Goal: Task Accomplishment & Management: Use online tool/utility

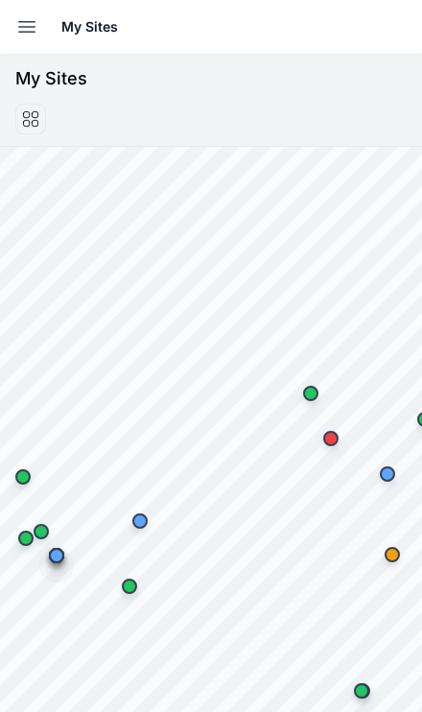
click at [23, 16] on icon "button" at bounding box center [26, 26] width 23 height 23
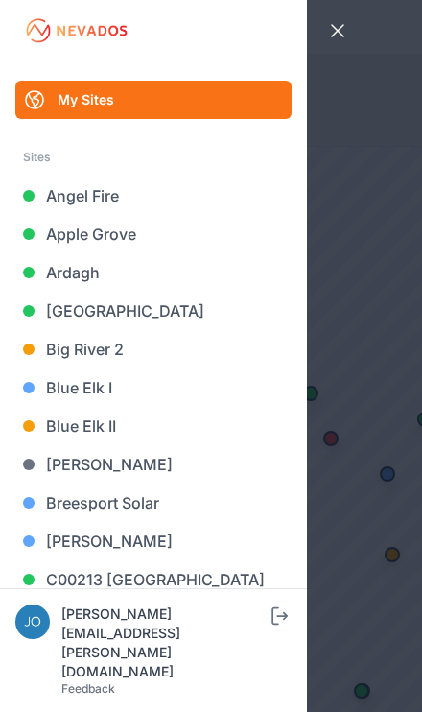
click at [48, 333] on link "Big River 2" at bounding box center [153, 349] width 276 height 38
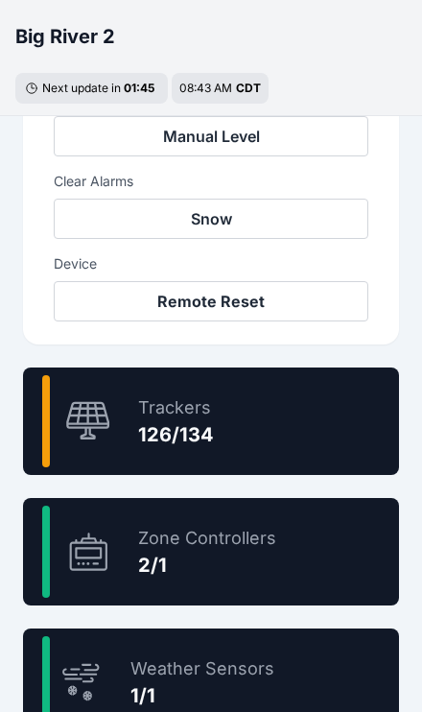
scroll to position [957, 0]
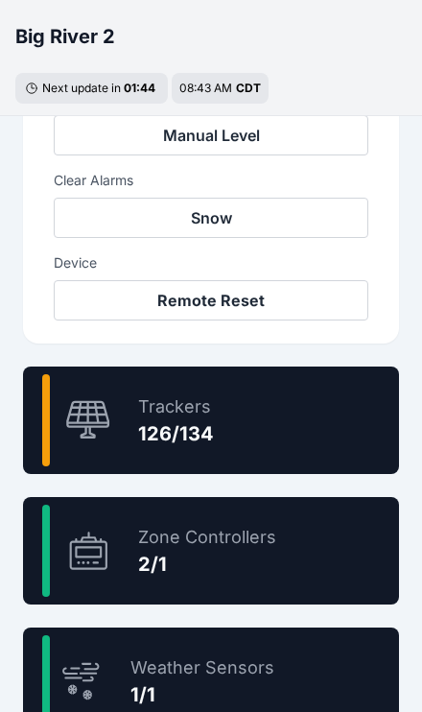
click at [318, 449] on div "94.0 % Trackers 126/134" at bounding box center [211, 420] width 376 height 107
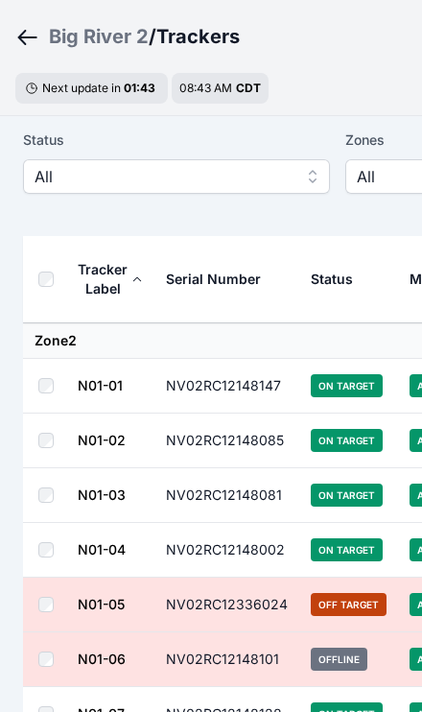
click at [47, 172] on span "All" at bounding box center [163, 176] width 257 height 23
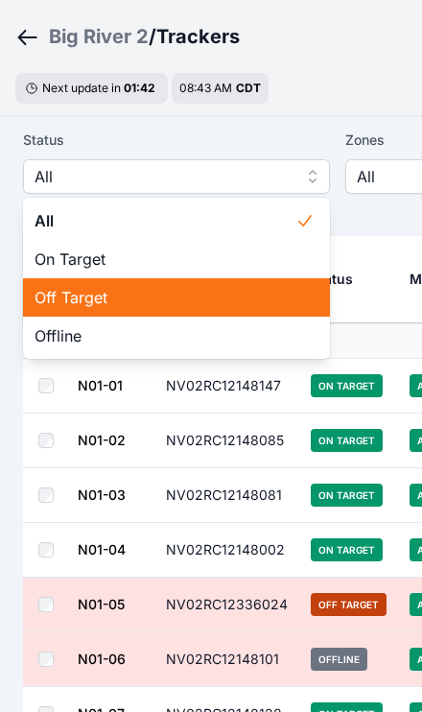
click at [36, 298] on span "Off Target" at bounding box center [165, 297] width 261 height 23
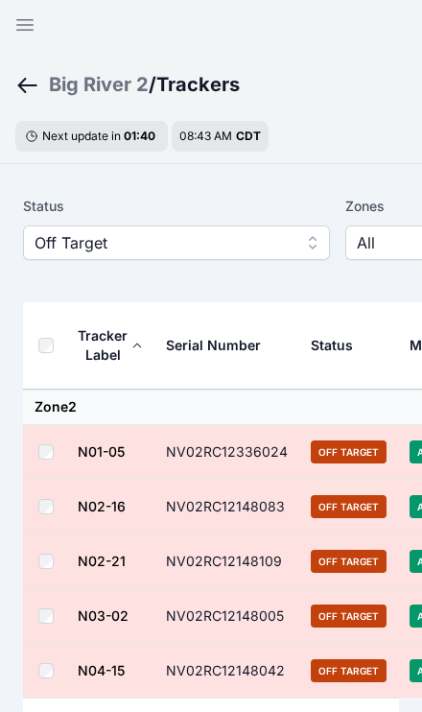
click at [36, 259] on button "Off Target" at bounding box center [176, 243] width 307 height 35
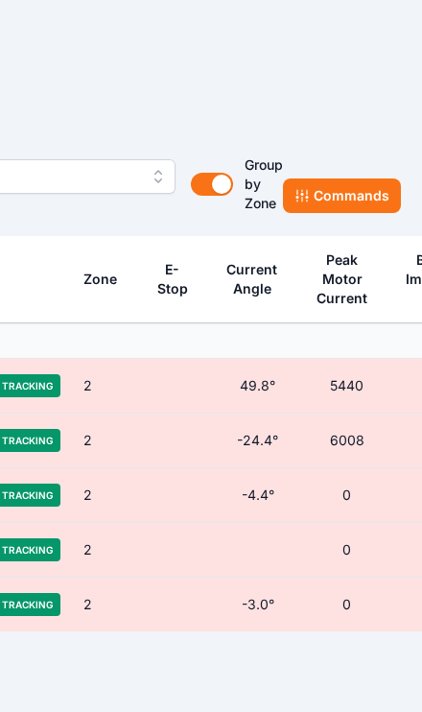
scroll to position [66, 492]
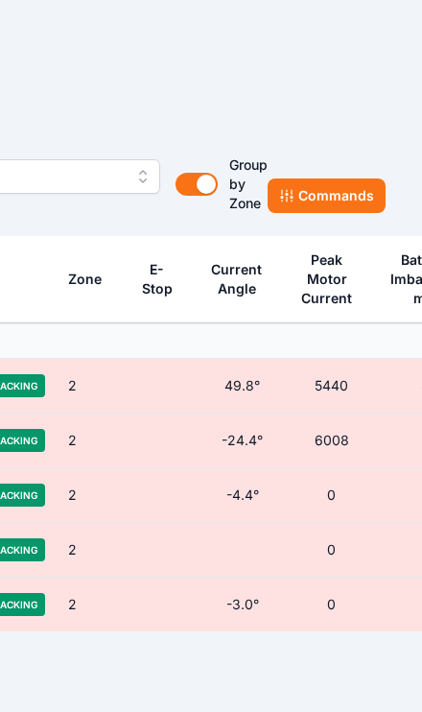
click at [302, 186] on button "Commands" at bounding box center [327, 196] width 118 height 35
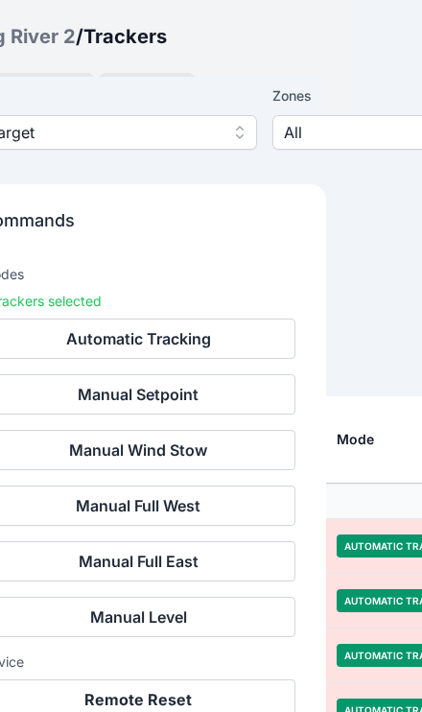
scroll to position [478, 73]
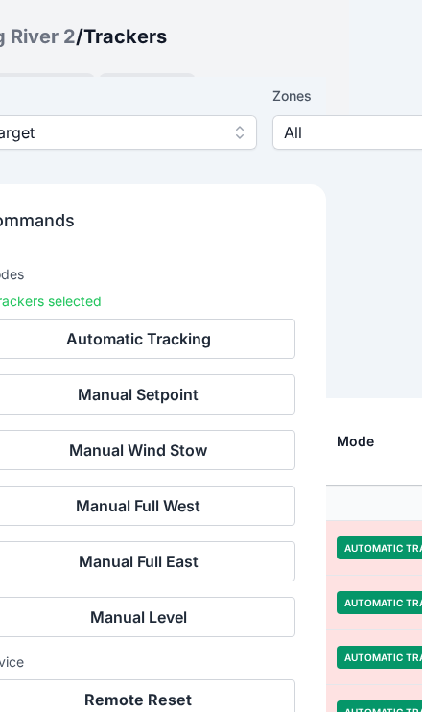
click at [218, 702] on button "Remote Reset" at bounding box center [138, 700] width 315 height 40
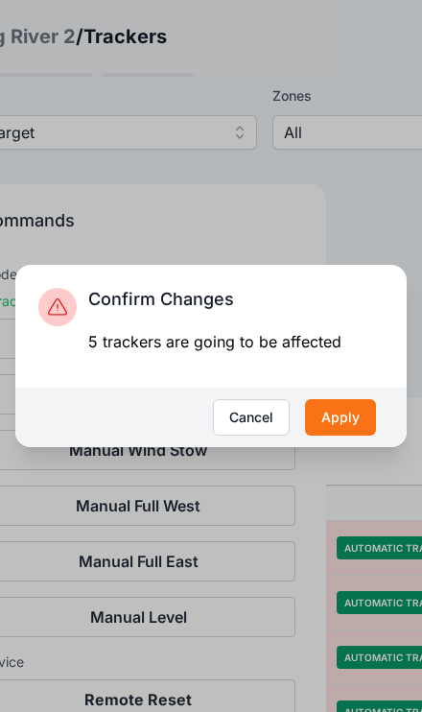
click at [355, 436] on button "Apply" at bounding box center [340, 417] width 71 height 36
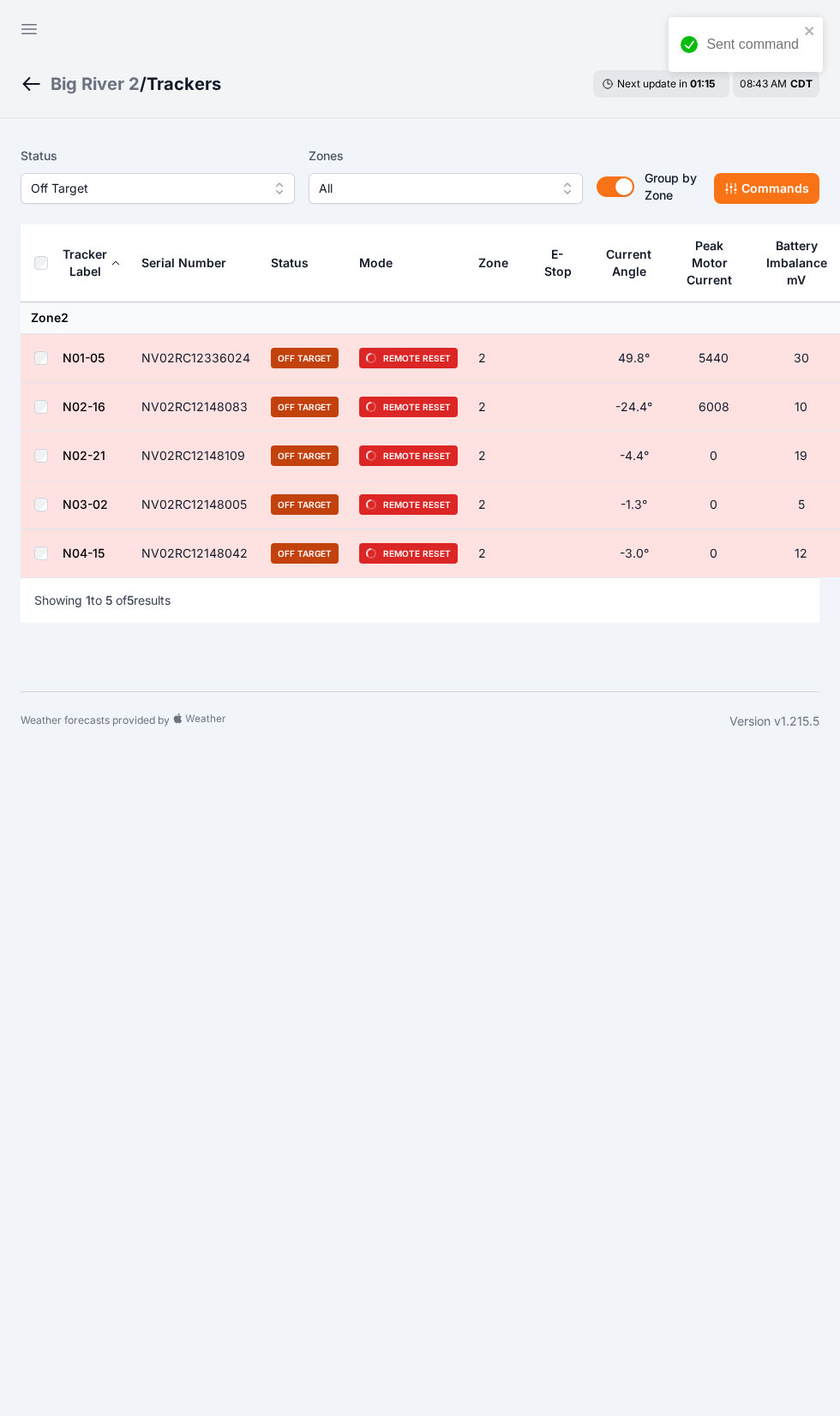
click at [22, 30] on icon "button" at bounding box center [29, 29] width 21 height 21
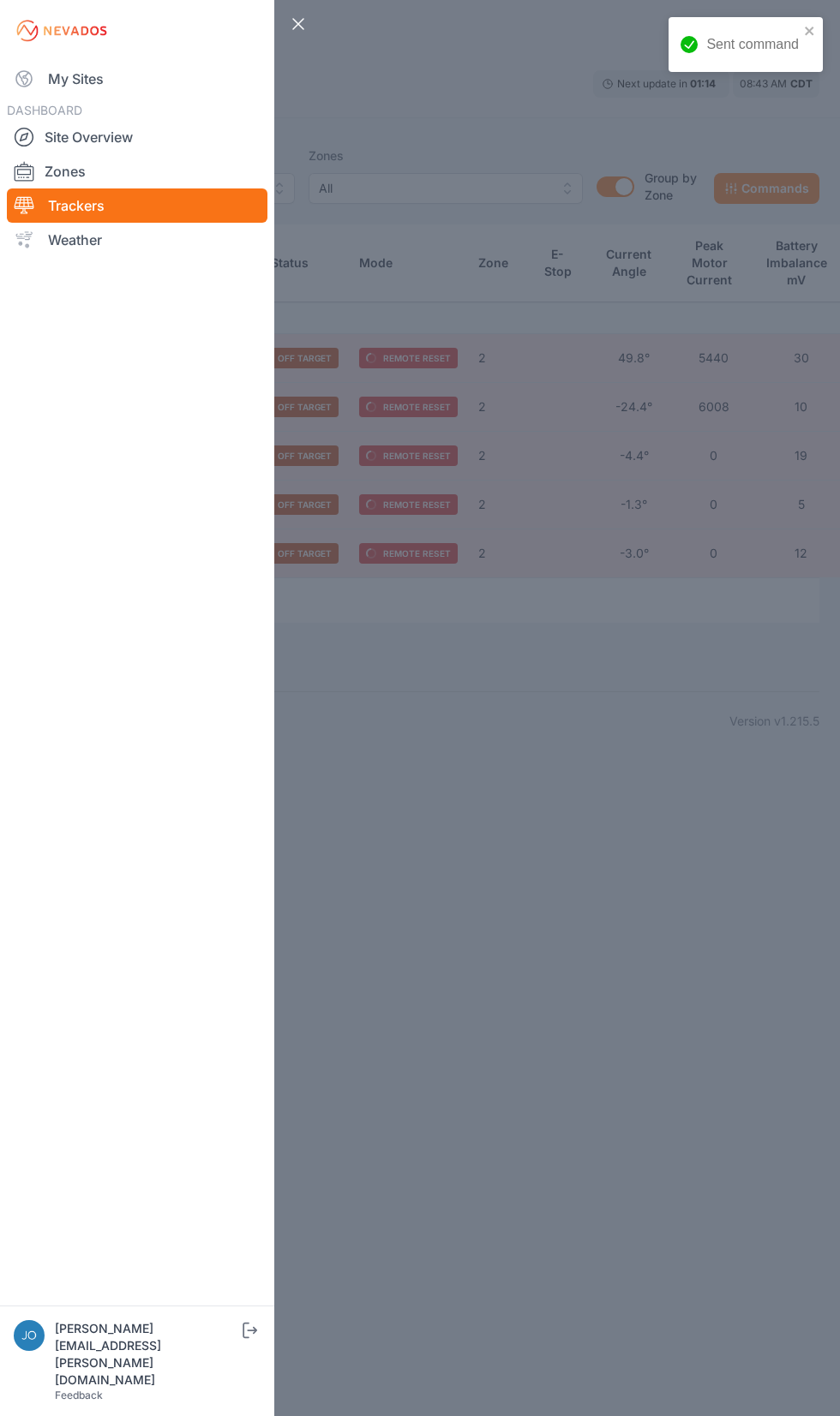
click at [35, 83] on link "My Sites" at bounding box center [137, 79] width 261 height 34
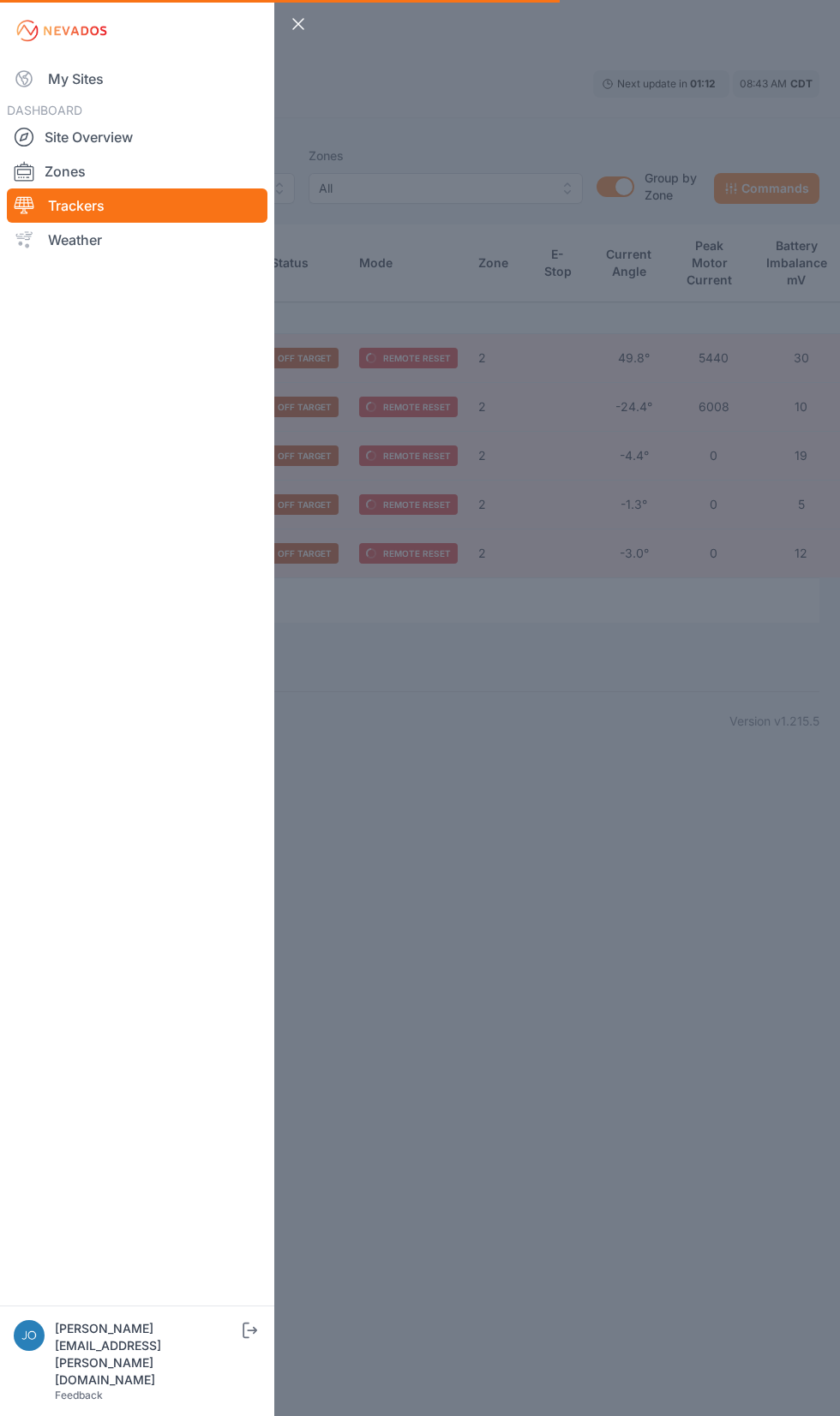
click at [50, 86] on link "My Sites" at bounding box center [137, 79] width 261 height 34
click at [50, 88] on link "My Sites" at bounding box center [137, 79] width 261 height 34
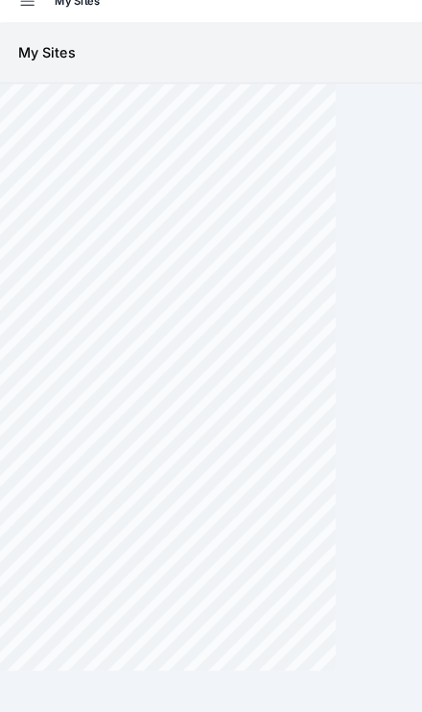
scroll to position [88, 0]
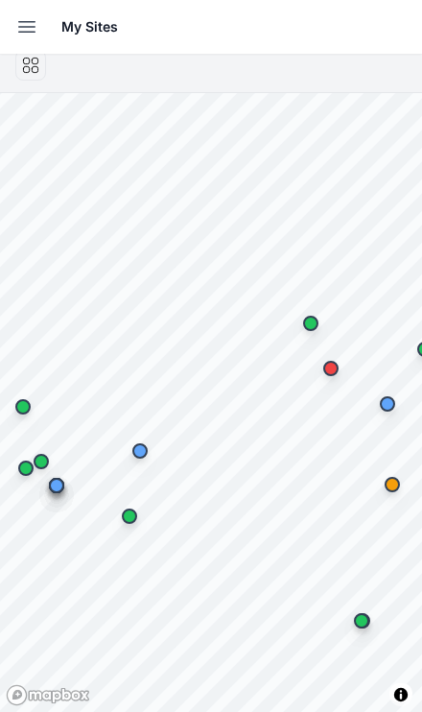
click at [14, 25] on button "Open sidebar" at bounding box center [27, 27] width 42 height 42
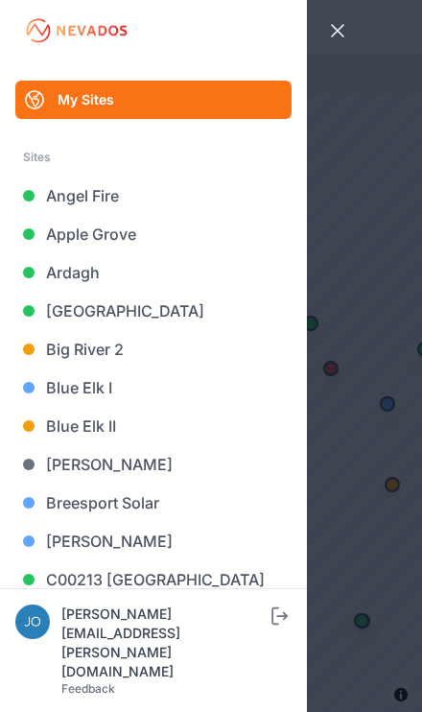
click at [56, 441] on link "Blue Elk II" at bounding box center [153, 426] width 276 height 38
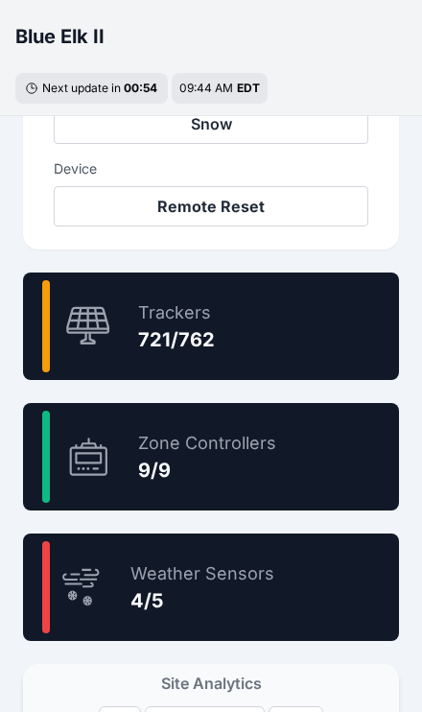
scroll to position [1067, 0]
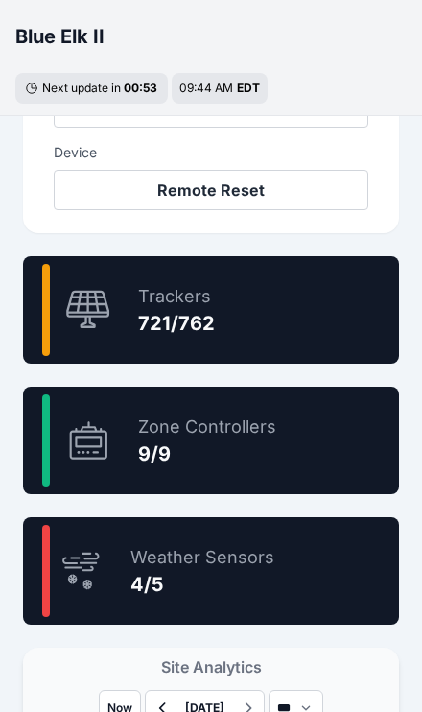
click at [305, 337] on div "94.6 % Trackers 721/762" at bounding box center [211, 309] width 376 height 107
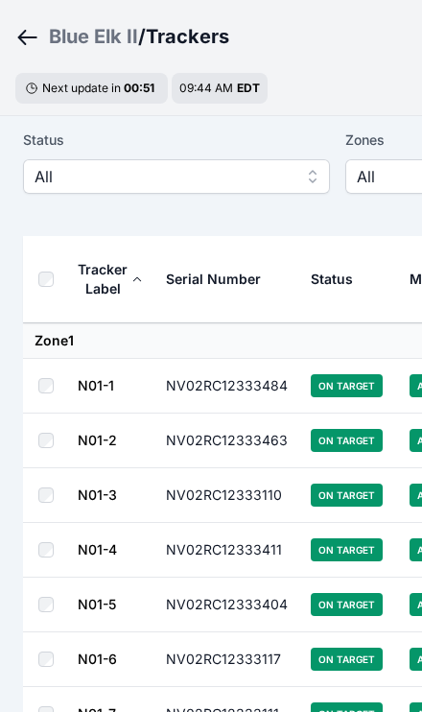
click at [24, 165] on button "All" at bounding box center [176, 176] width 307 height 35
click at [34, 282] on th at bounding box center [50, 279] width 54 height 87
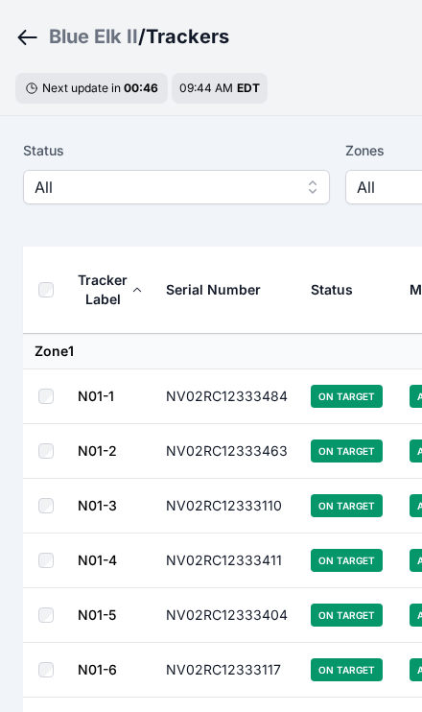
scroll to position [55, 0]
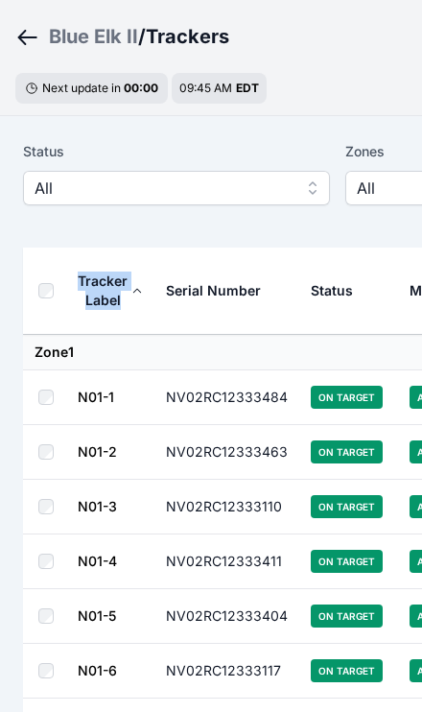
click at [38, 184] on span "All" at bounding box center [163, 188] width 257 height 23
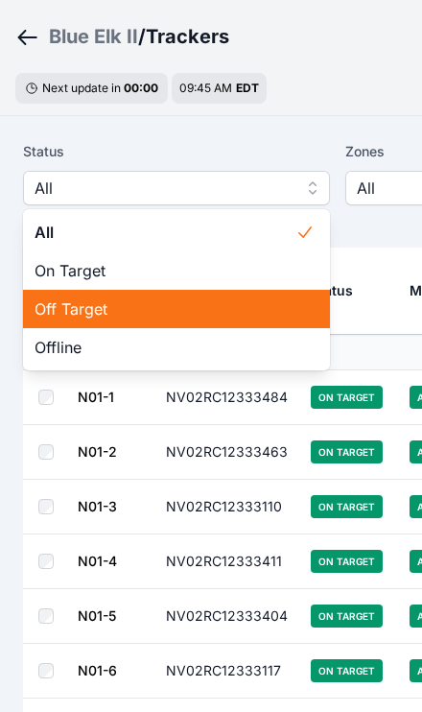
click at [32, 304] on div "Off Target" at bounding box center [176, 309] width 307 height 38
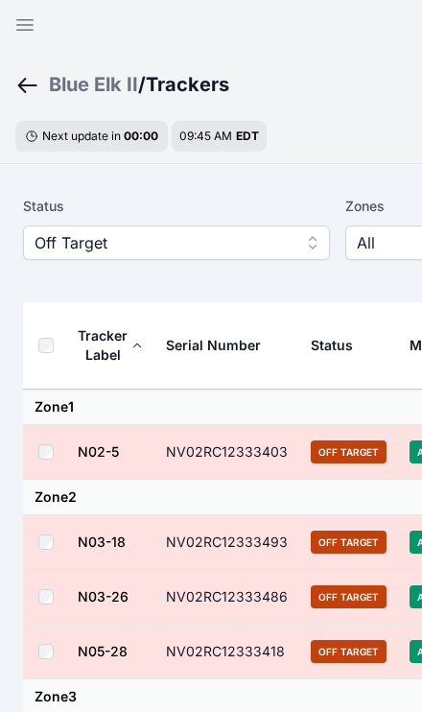
click at [37, 350] on th at bounding box center [50, 345] width 54 height 87
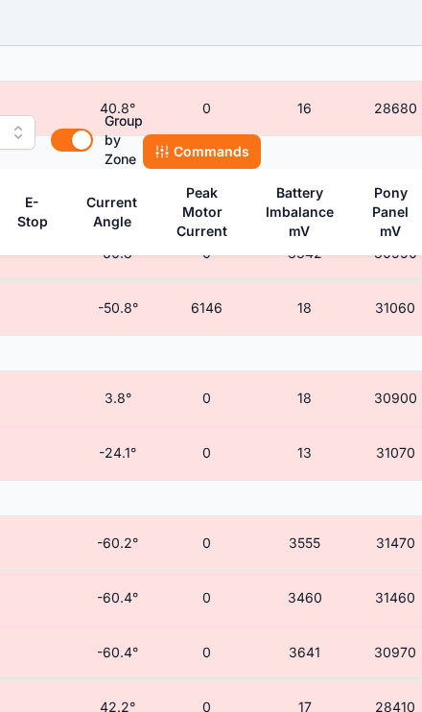
scroll to position [344, 616]
click at [184, 156] on button "Commands" at bounding box center [203, 151] width 118 height 35
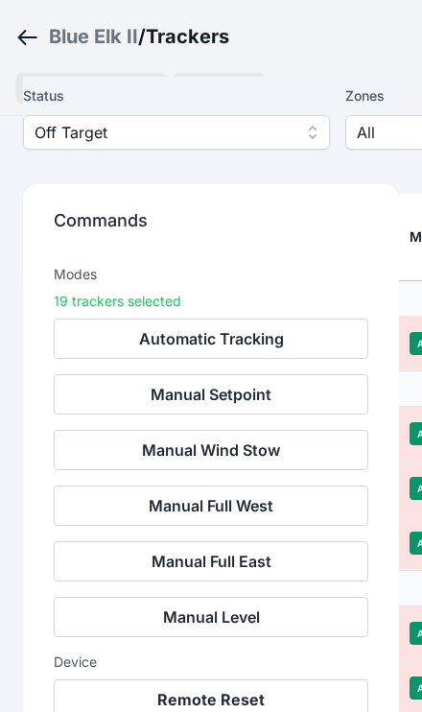
scroll to position [686, 0]
click at [227, 686] on button "Remote Reset" at bounding box center [211, 700] width 315 height 40
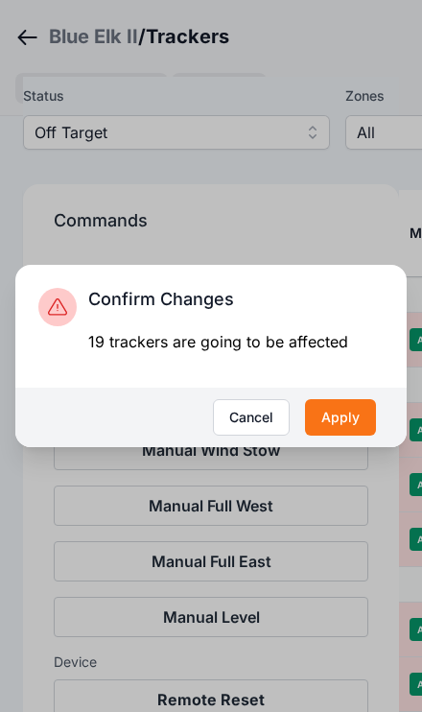
click at [344, 436] on button "Apply" at bounding box center [340, 417] width 71 height 36
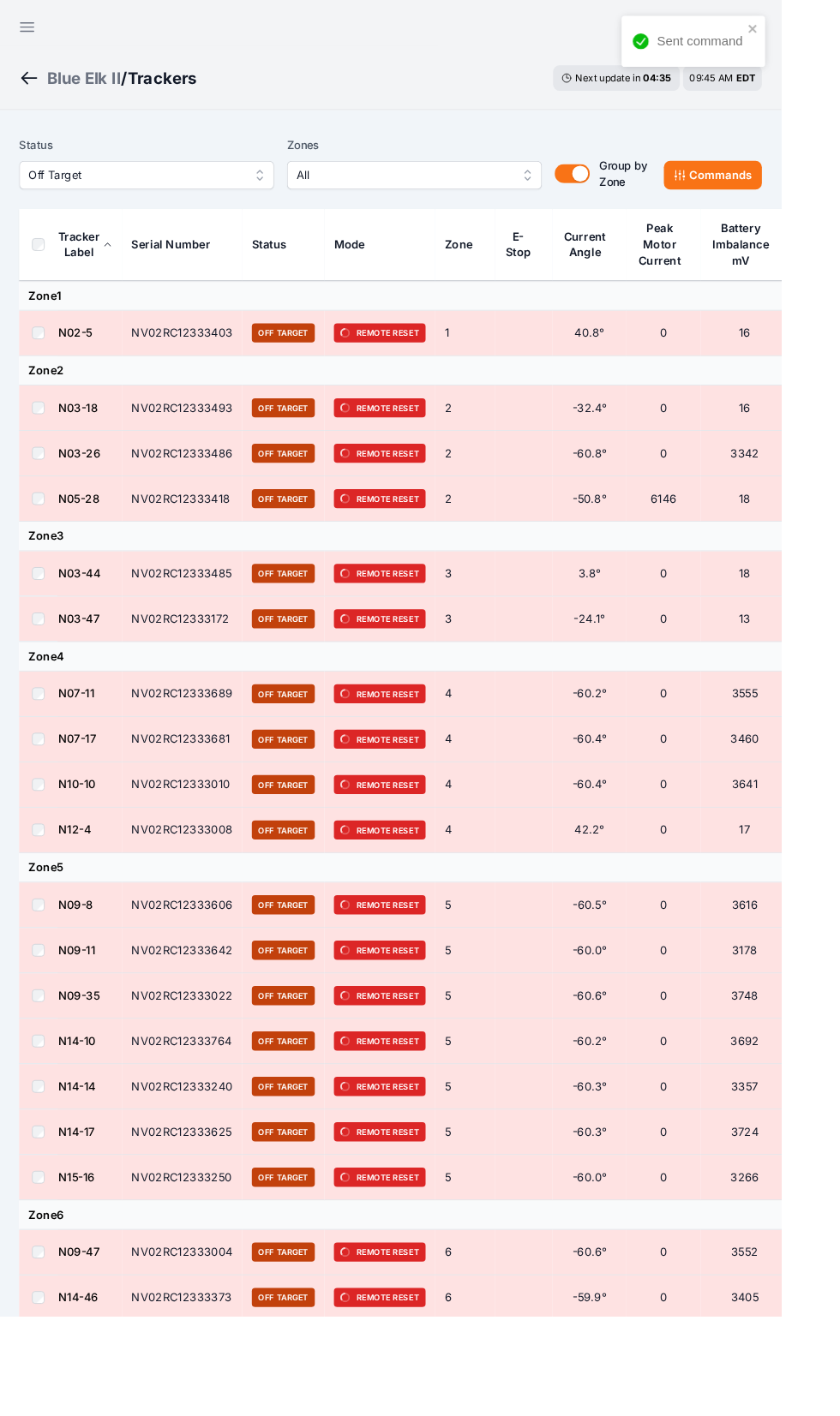
scroll to position [5, 0]
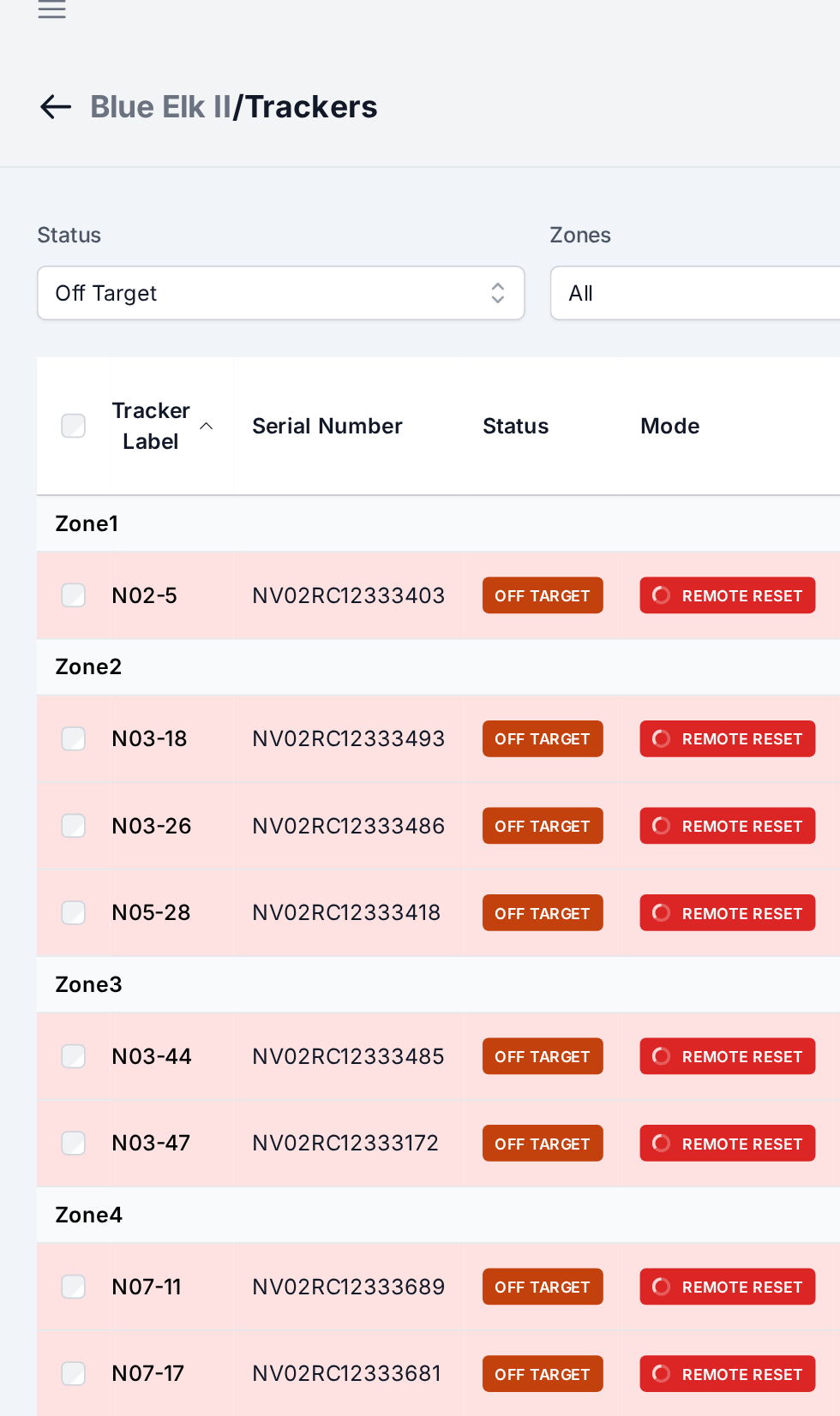
click at [30, 13] on icon "button" at bounding box center [29, 23] width 21 height 21
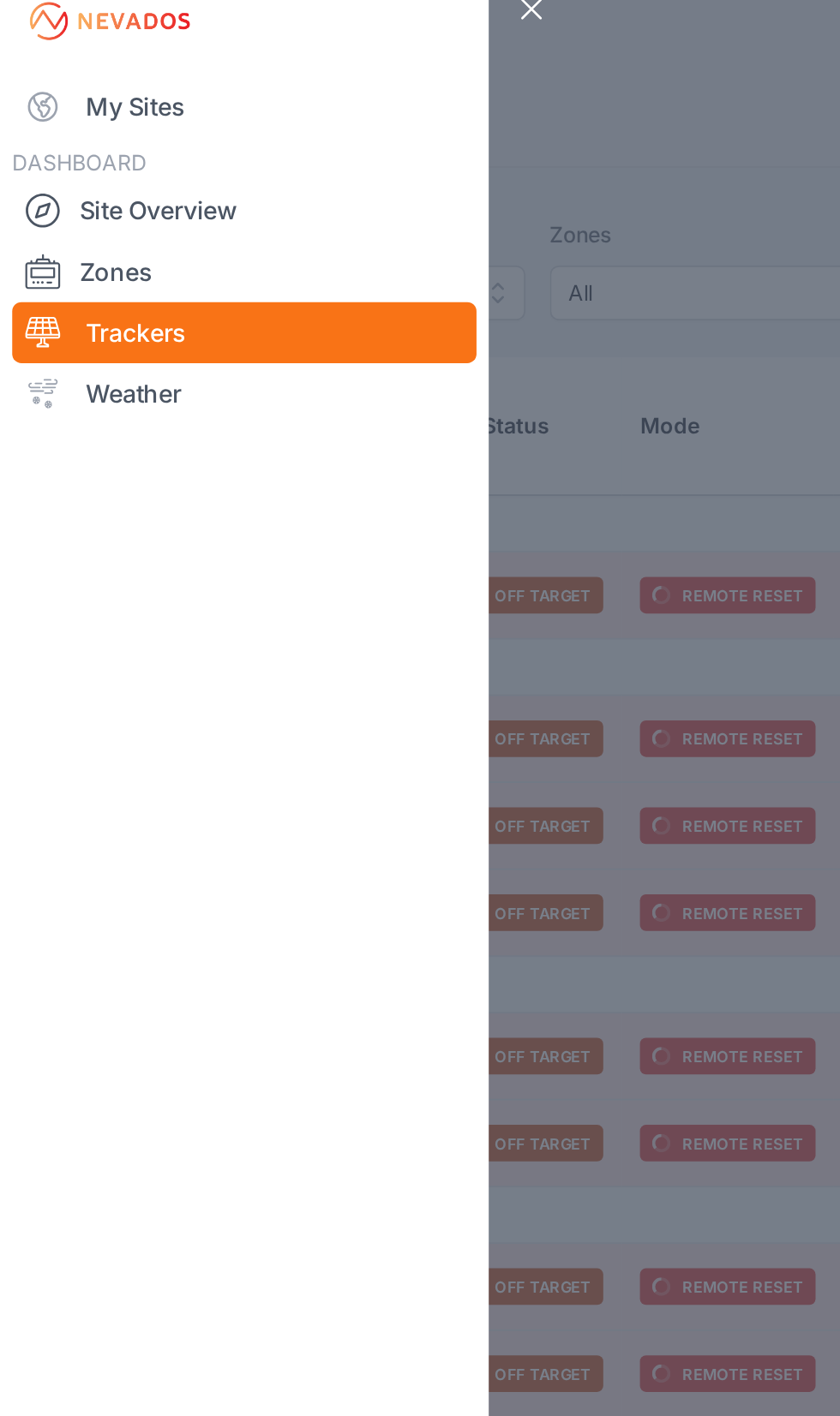
scroll to position [0, 0]
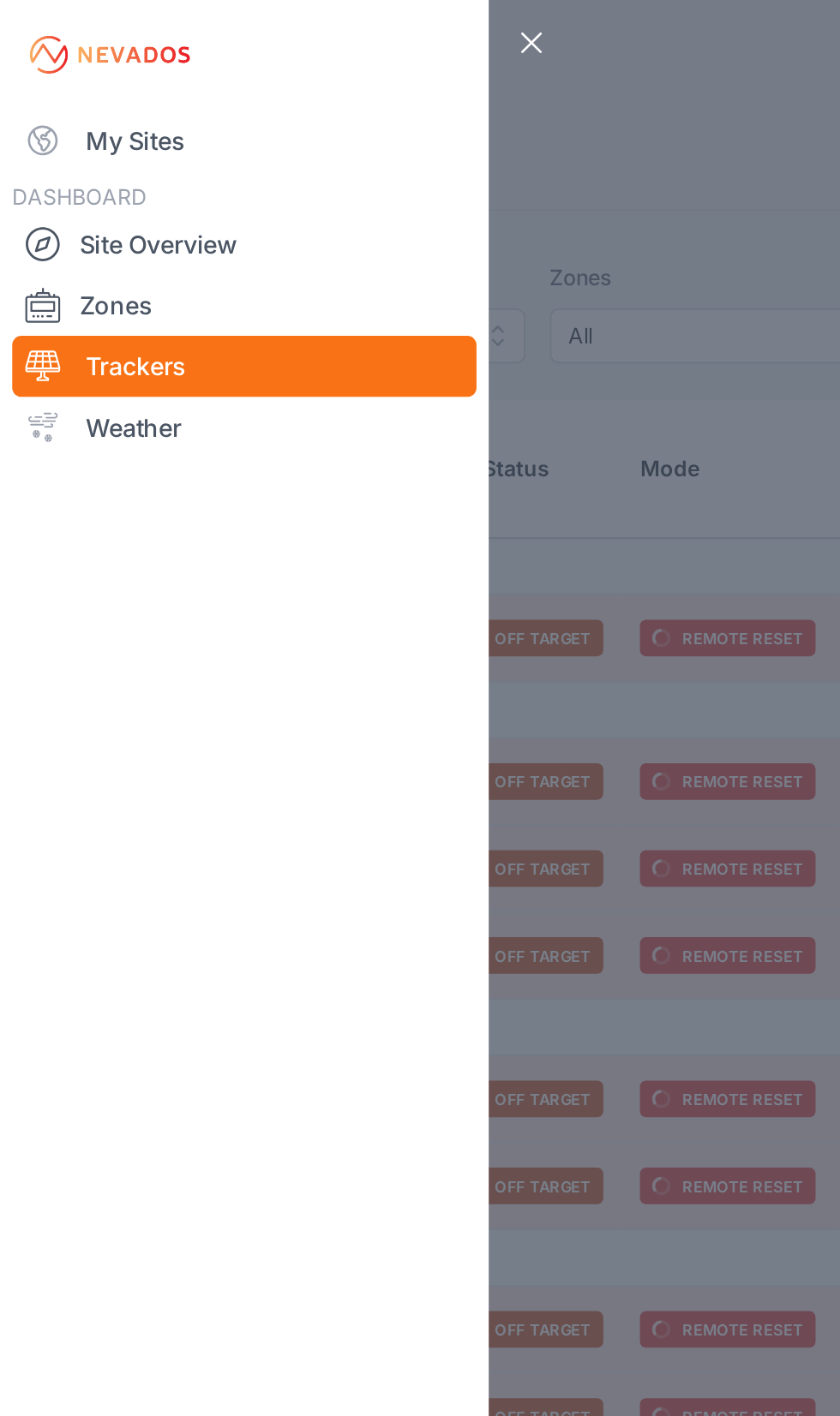
click at [55, 85] on link "My Sites" at bounding box center [137, 79] width 261 height 34
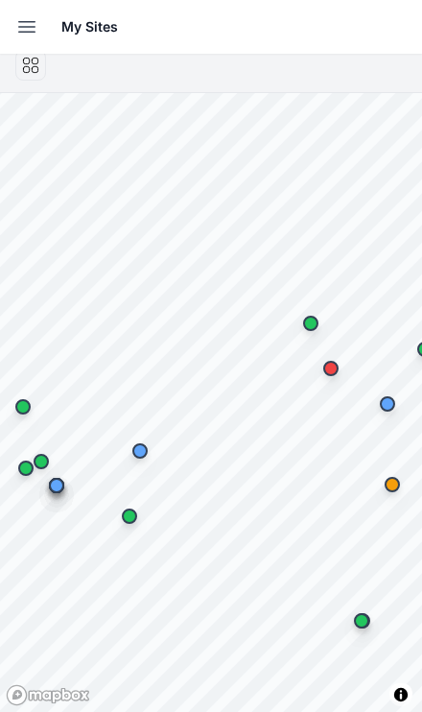
click at [29, 24] on icon "button" at bounding box center [26, 26] width 23 height 23
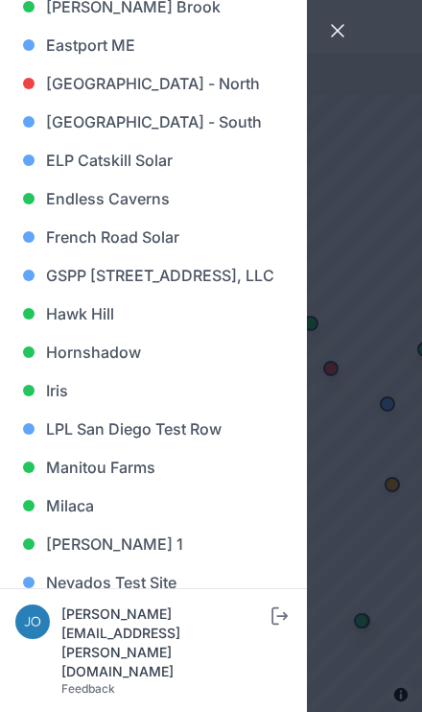
scroll to position [737, 0]
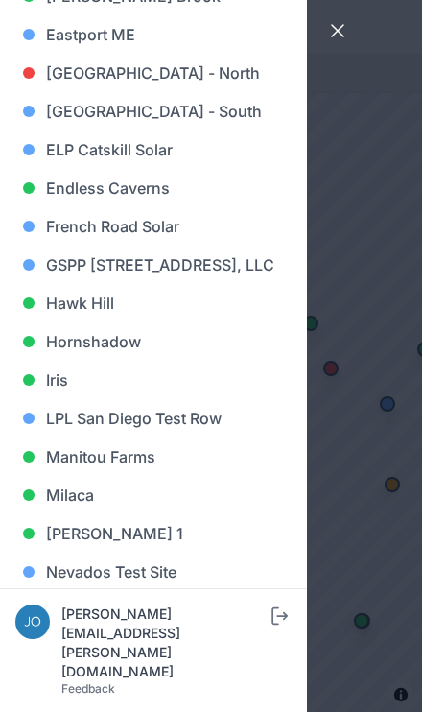
click at [107, 399] on link "Iris" at bounding box center [153, 380] width 276 height 38
click at [54, 399] on link "Iris" at bounding box center [153, 380] width 276 height 38
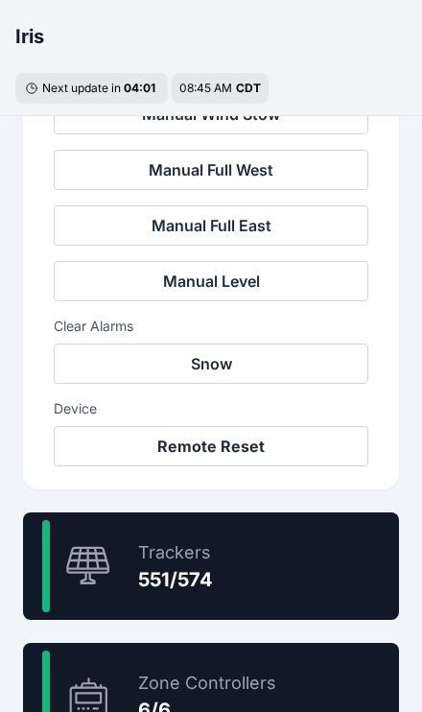
scroll to position [817, 0]
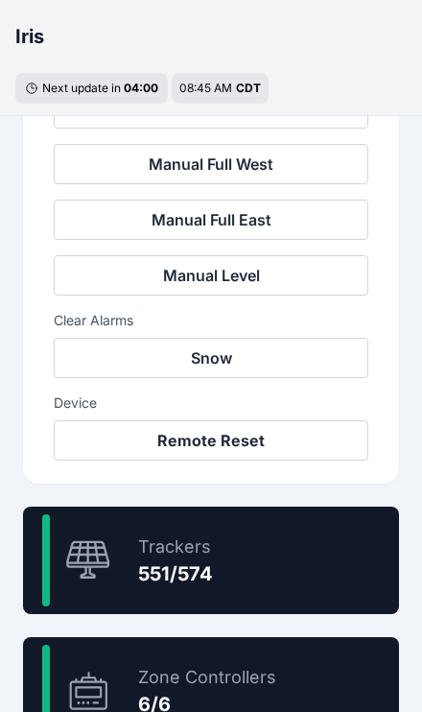
click at [312, 552] on div "96.0 % Trackers 551/574" at bounding box center [211, 560] width 376 height 107
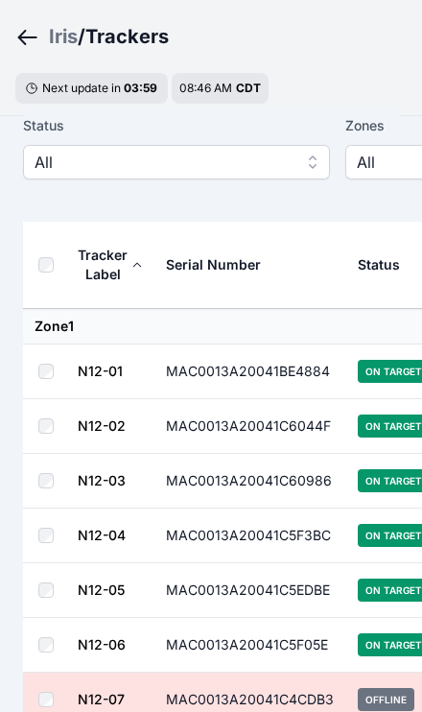
scroll to position [83, 0]
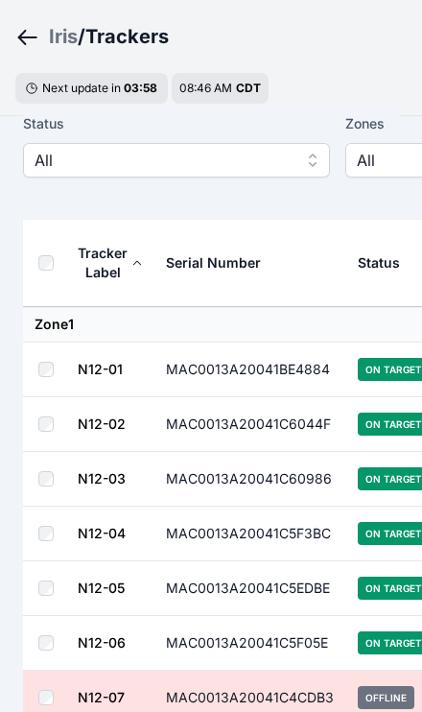
click at [75, 168] on span "All" at bounding box center [163, 160] width 257 height 23
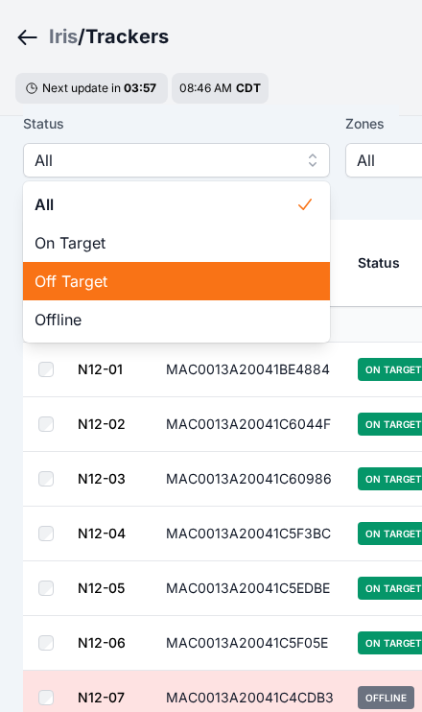
click at [71, 285] on span "Off Target" at bounding box center [165, 281] width 261 height 23
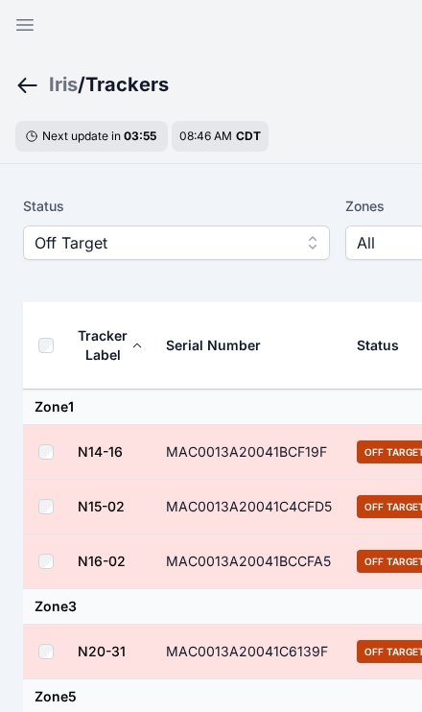
click at [31, 343] on th at bounding box center [50, 345] width 54 height 87
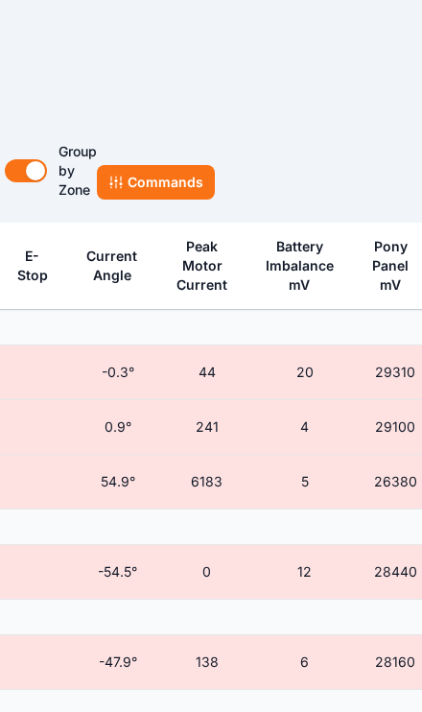
scroll to position [80, 662]
click at [139, 188] on button "Commands" at bounding box center [157, 182] width 118 height 35
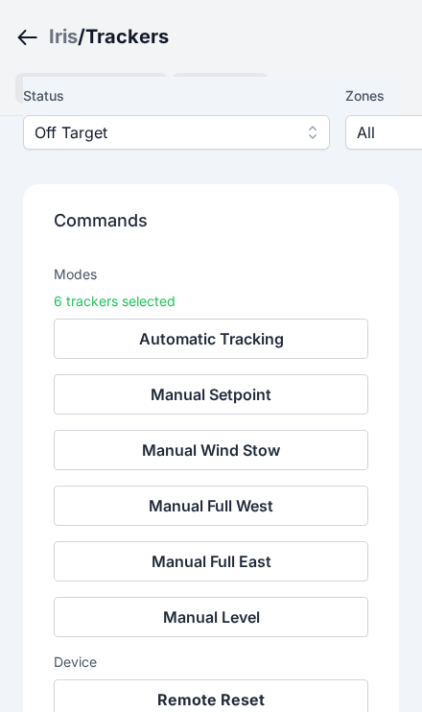
scroll to position [125, 0]
click at [250, 697] on button "Remote Reset" at bounding box center [211, 700] width 315 height 40
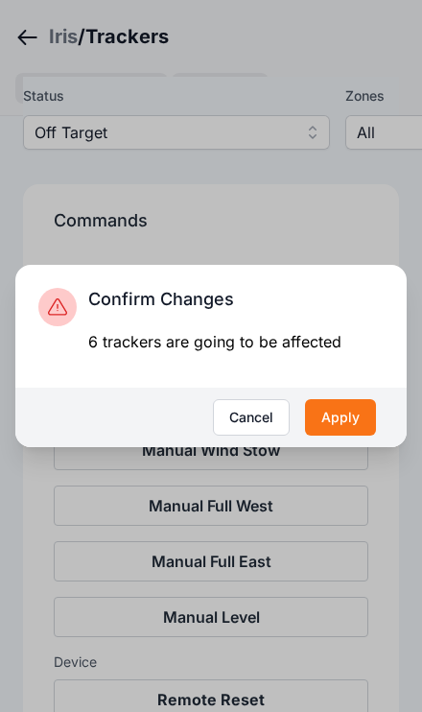
click at [338, 436] on button "Apply" at bounding box center [340, 417] width 71 height 36
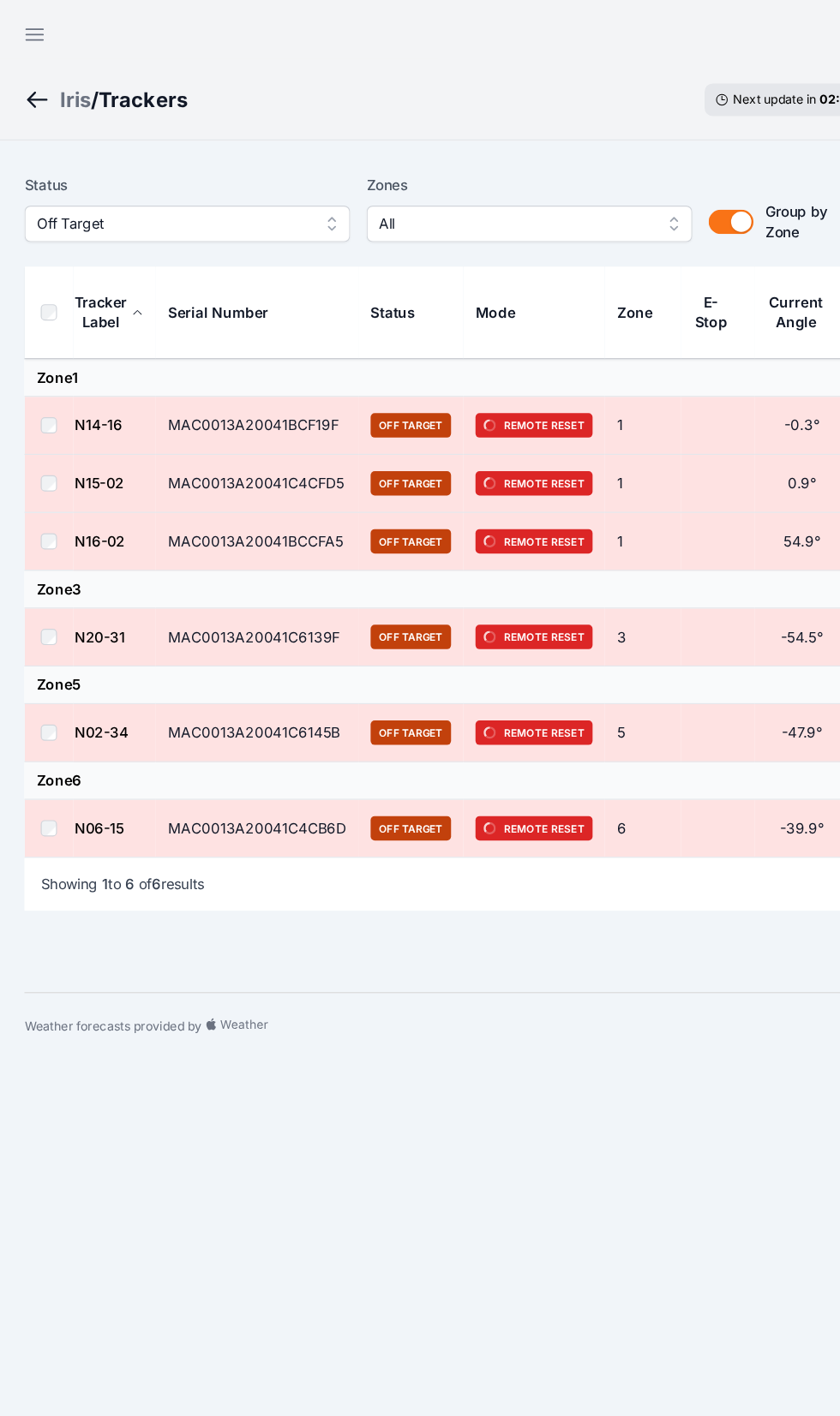
click at [306, 931] on body "My Sites DASHBOARD Site Overview Zones Trackers Weather joe.mikula@nevados.sola…" at bounding box center [420, 708] width 840 height 1416
click at [19, 32] on icon "button" at bounding box center [29, 29] width 21 height 21
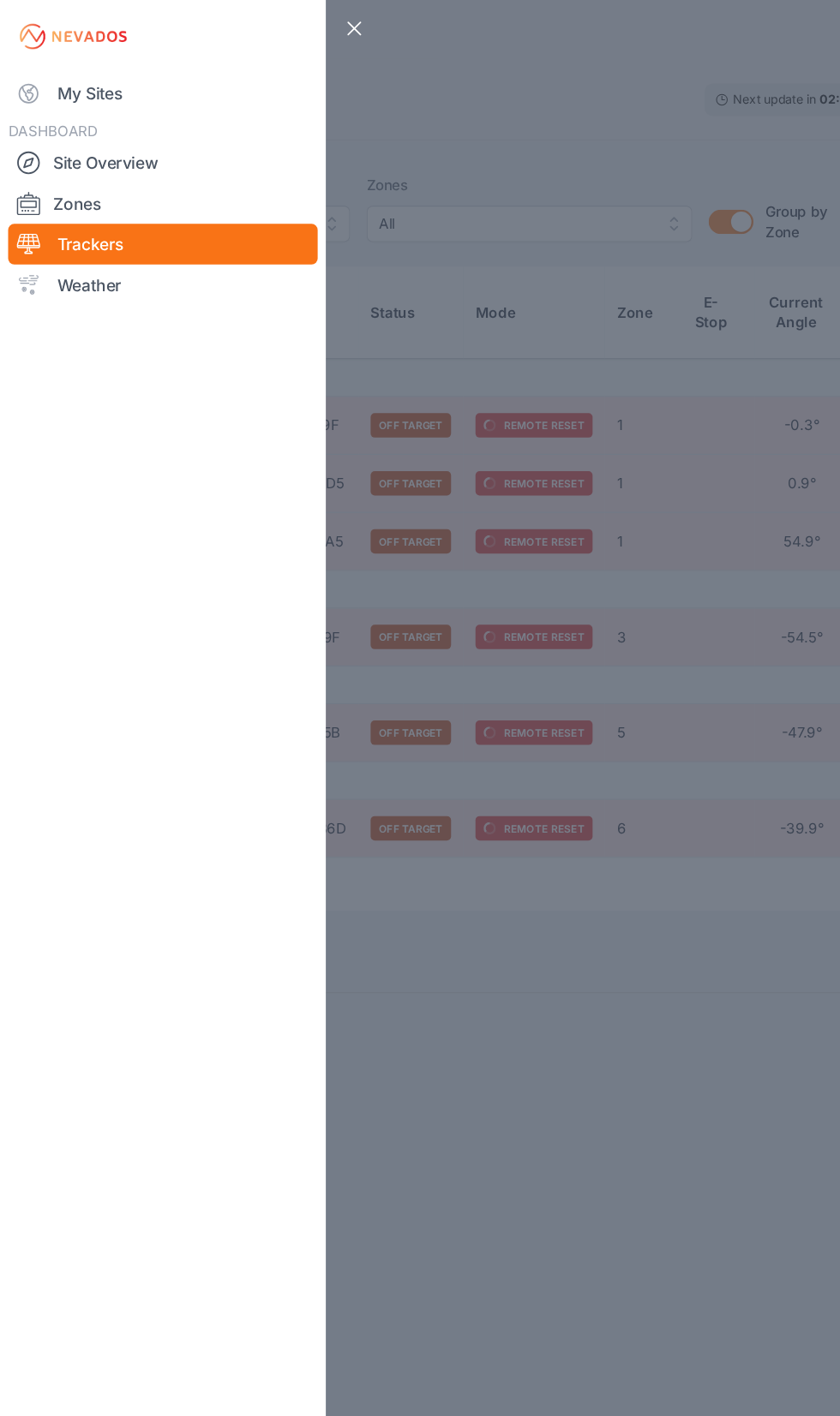
click at [25, 79] on icon at bounding box center [23, 79] width 21 height 21
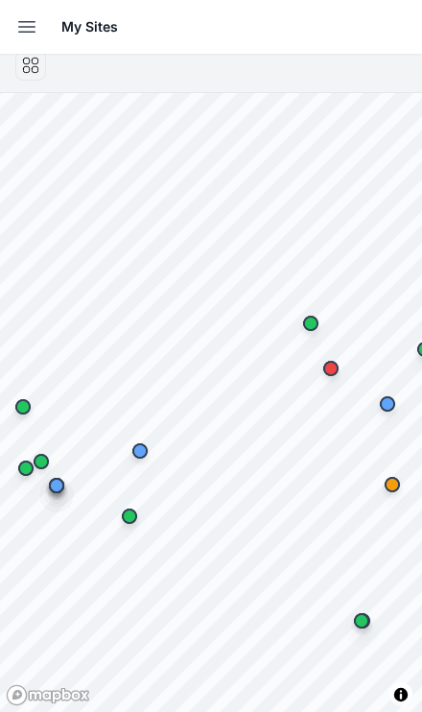
scroll to position [140, 0]
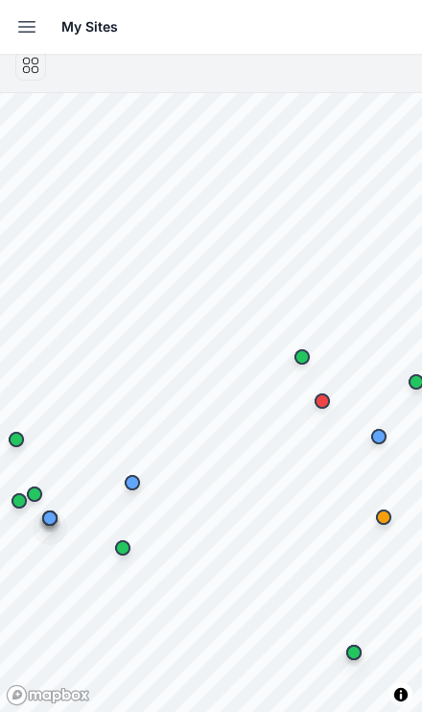
click at [14, 25] on button "Open sidebar" at bounding box center [27, 27] width 42 height 42
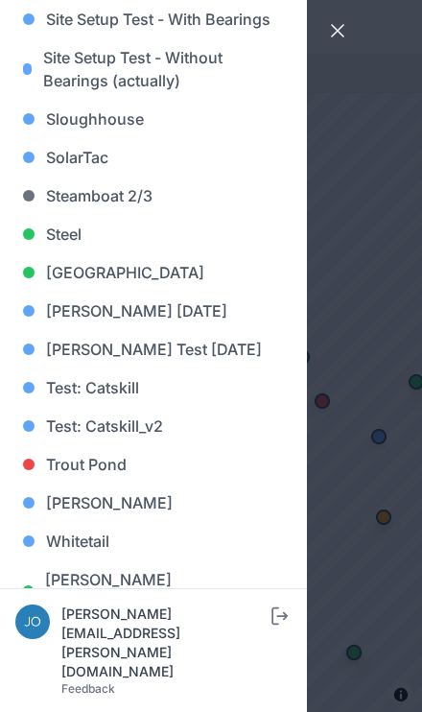
scroll to position [1888, 0]
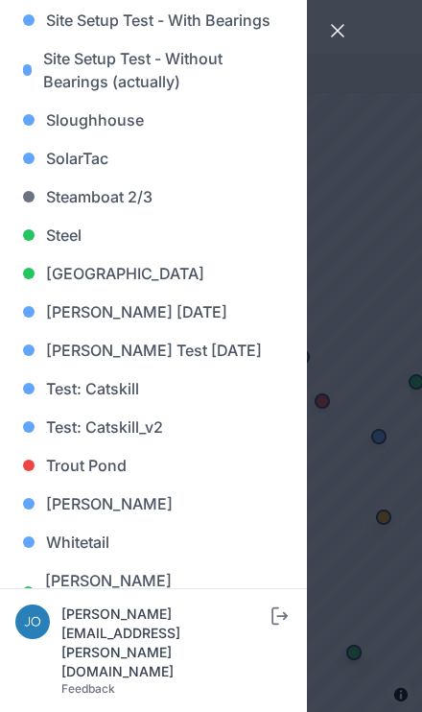
click at [59, 260] on link "[GEOGRAPHIC_DATA]" at bounding box center [153, 273] width 276 height 38
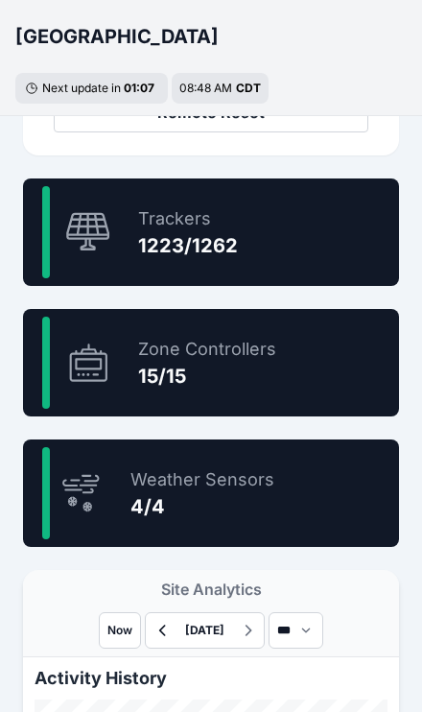
scroll to position [1151, 0]
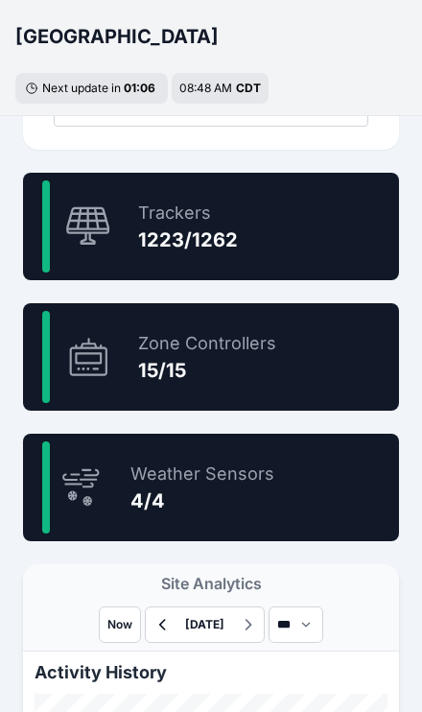
click at [104, 225] on icon at bounding box center [88, 226] width 46 height 41
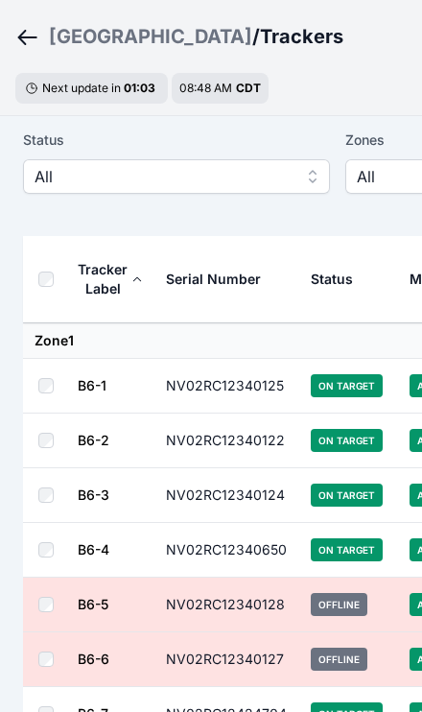
click at [48, 182] on span "All" at bounding box center [163, 176] width 257 height 23
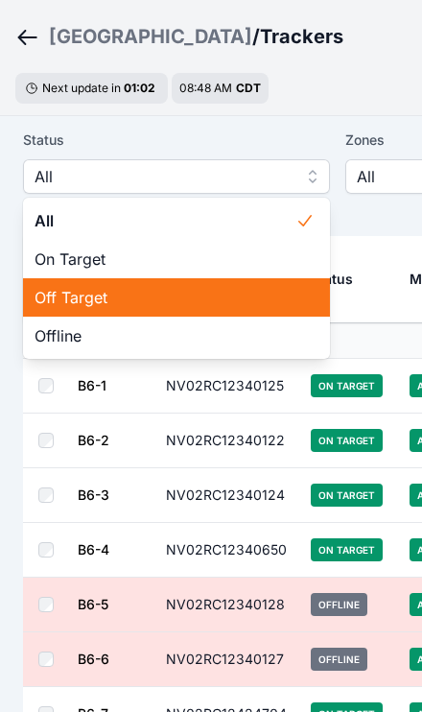
click at [40, 302] on span "Off Target" at bounding box center [165, 297] width 261 height 23
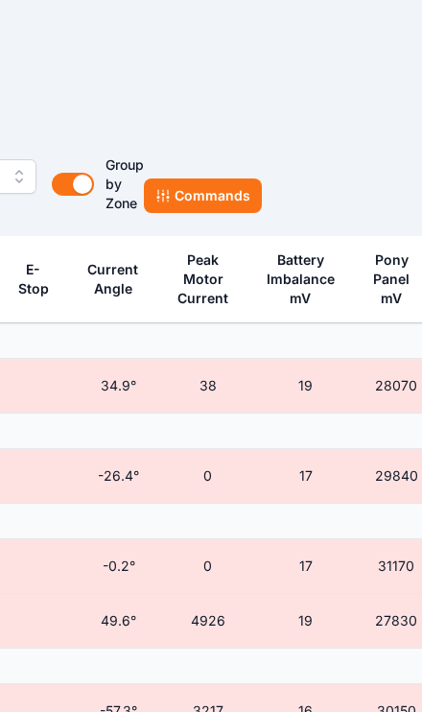
click at [196, 205] on button "Commands" at bounding box center [203, 196] width 118 height 35
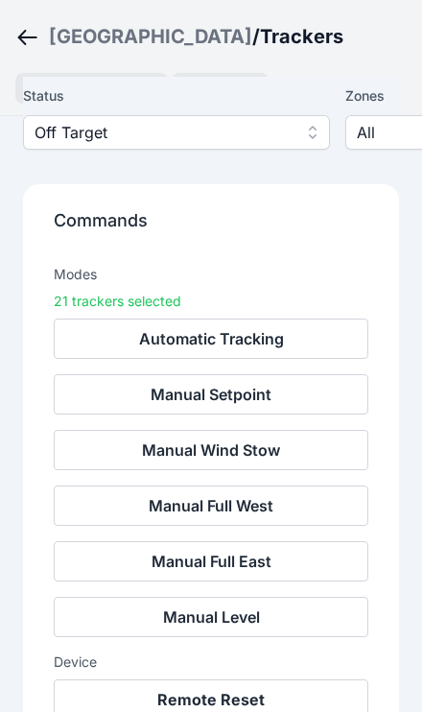
scroll to position [129, 0]
click at [264, 701] on button "Remote Reset" at bounding box center [211, 700] width 315 height 40
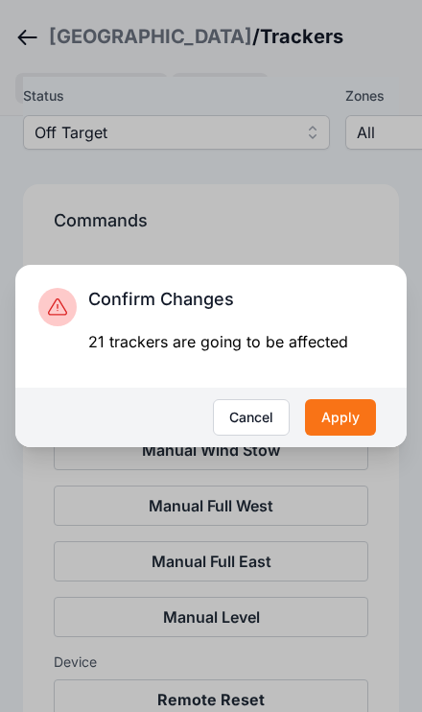
click at [335, 436] on button "Apply" at bounding box center [340, 417] width 71 height 36
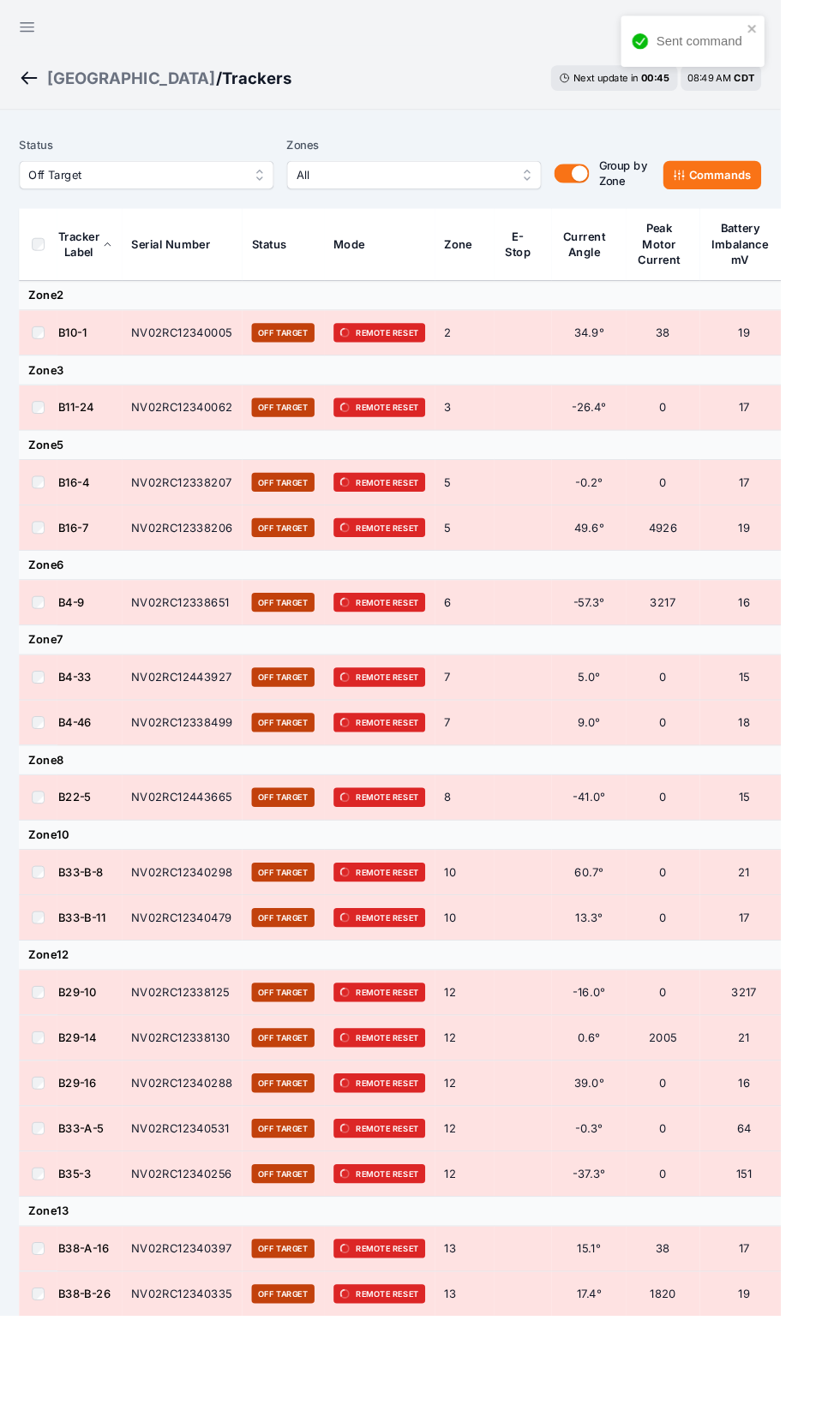
click at [18, 21] on button "Open sidebar" at bounding box center [29, 29] width 41 height 41
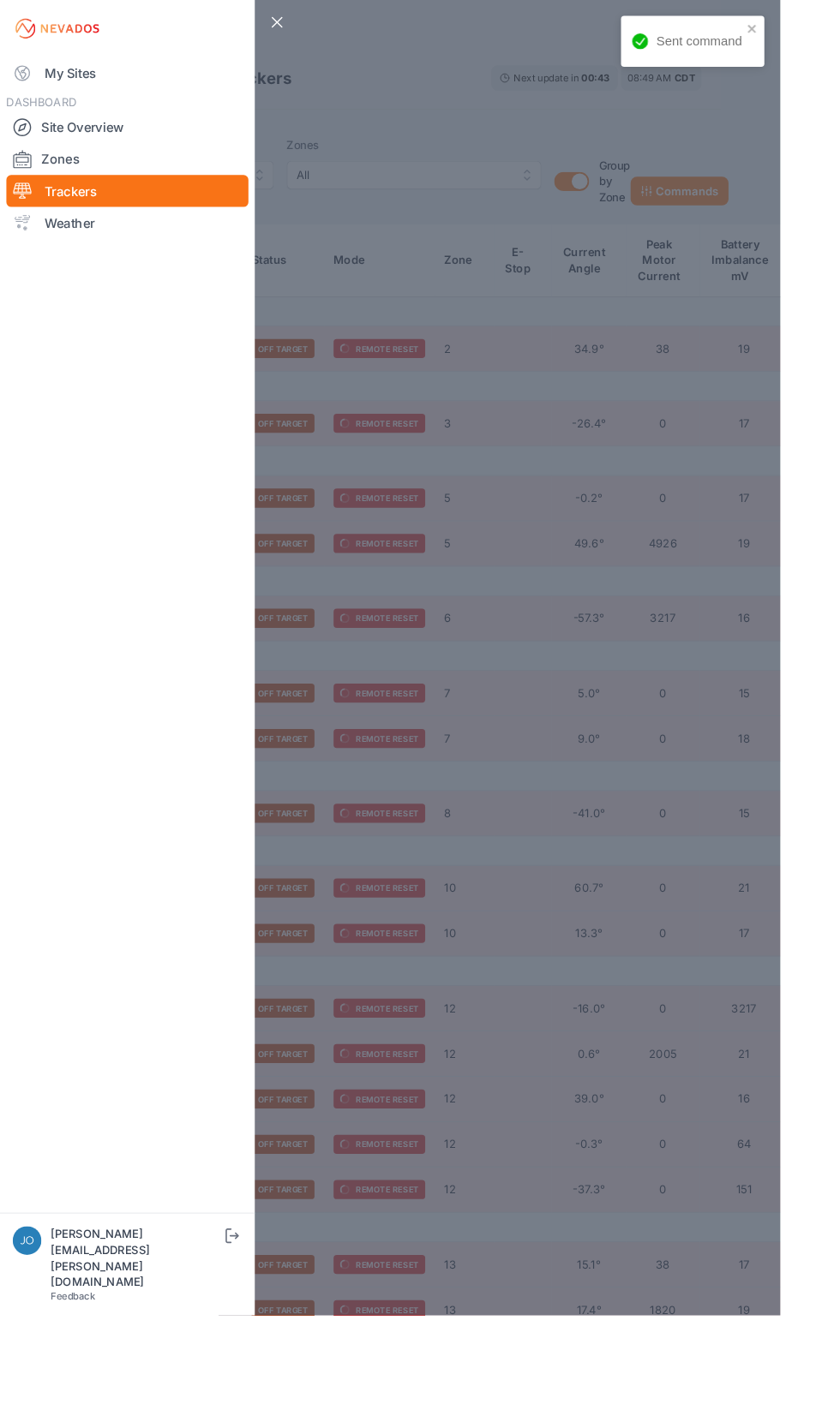
click at [19, 37] on img at bounding box center [61, 30] width 96 height 28
click at [62, 92] on link "My Sites" at bounding box center [137, 79] width 261 height 34
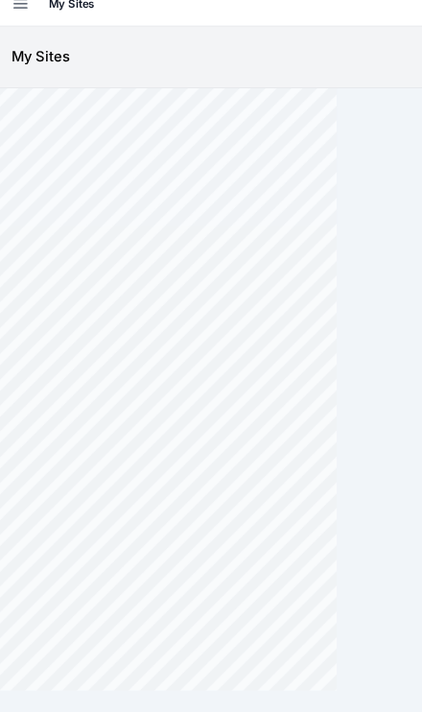
scroll to position [89, 0]
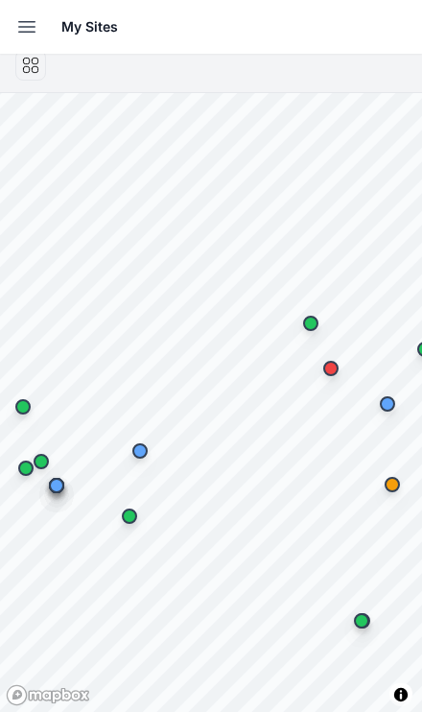
click at [12, 39] on button "Open sidebar" at bounding box center [27, 27] width 42 height 42
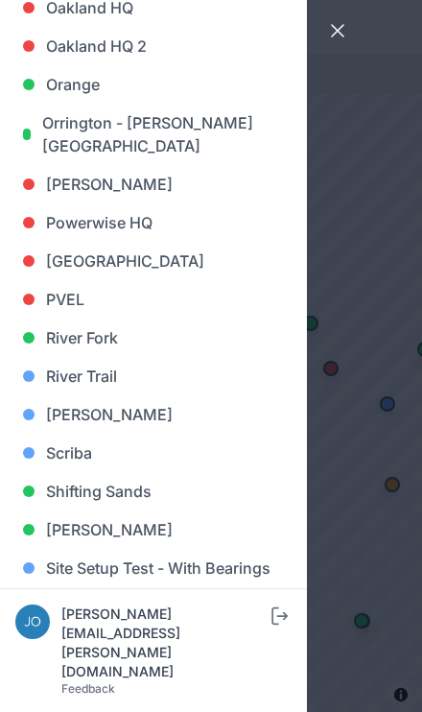
scroll to position [1346, 0]
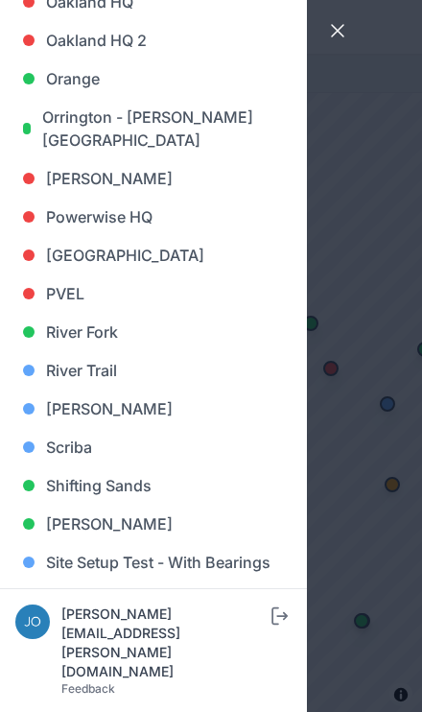
click at [36, 339] on link "River Fork" at bounding box center [153, 332] width 276 height 38
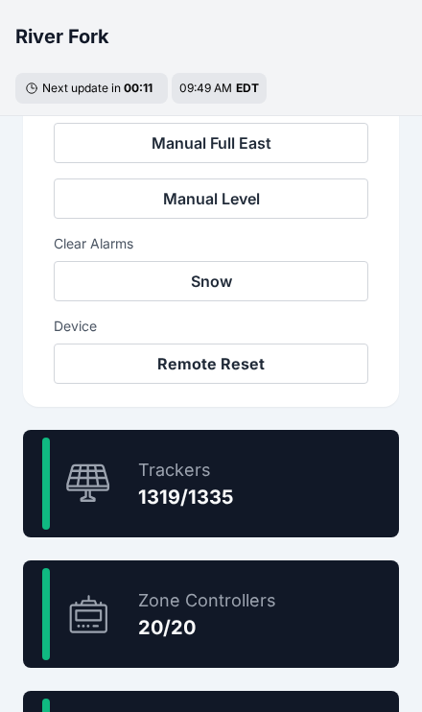
scroll to position [960, 0]
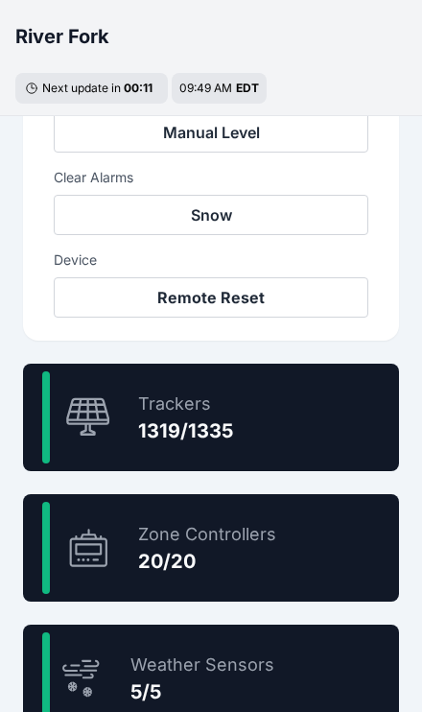
click at [84, 417] on icon at bounding box center [88, 417] width 46 height 41
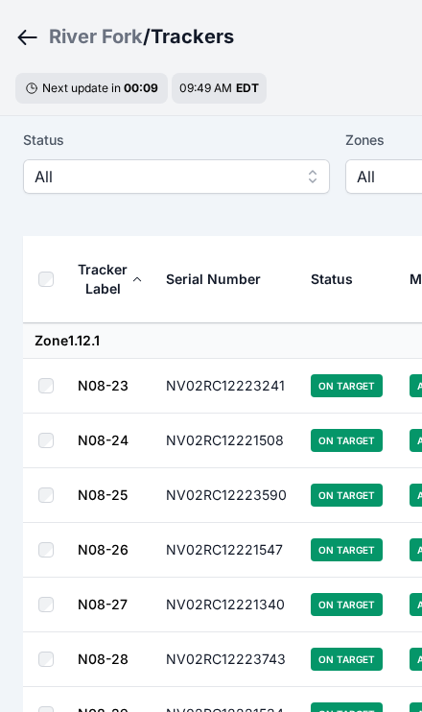
click at [46, 172] on span "All" at bounding box center [163, 176] width 257 height 23
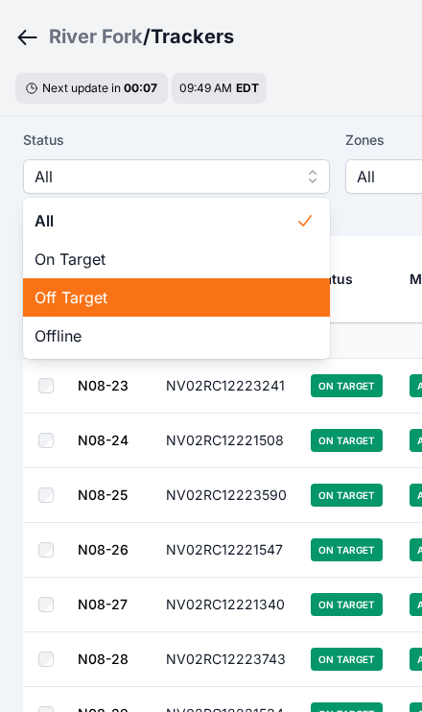
click at [55, 296] on span "Off Target" at bounding box center [165, 297] width 261 height 23
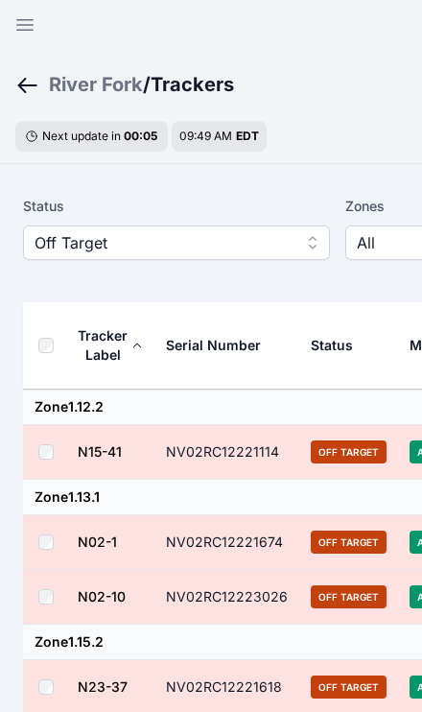
click at [34, 353] on th at bounding box center [50, 345] width 54 height 87
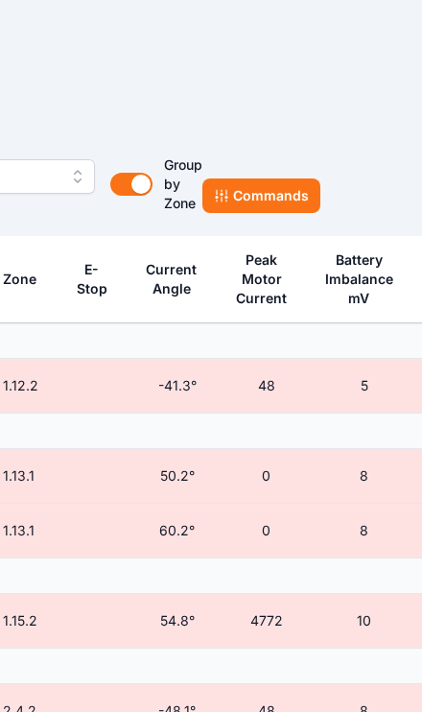
scroll to position [66, 572]
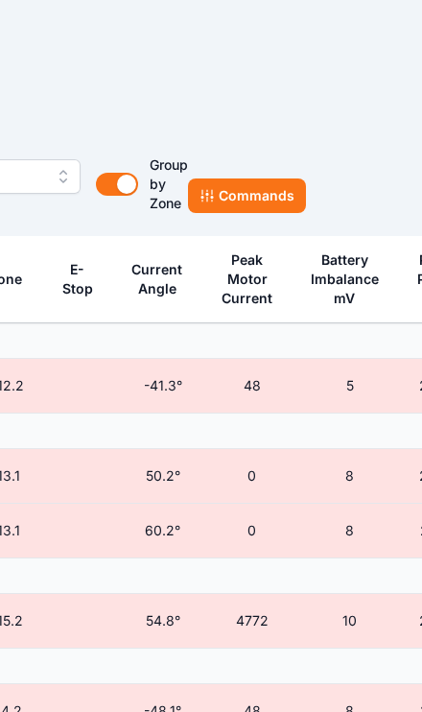
click at [242, 201] on button "Commands" at bounding box center [247, 196] width 118 height 35
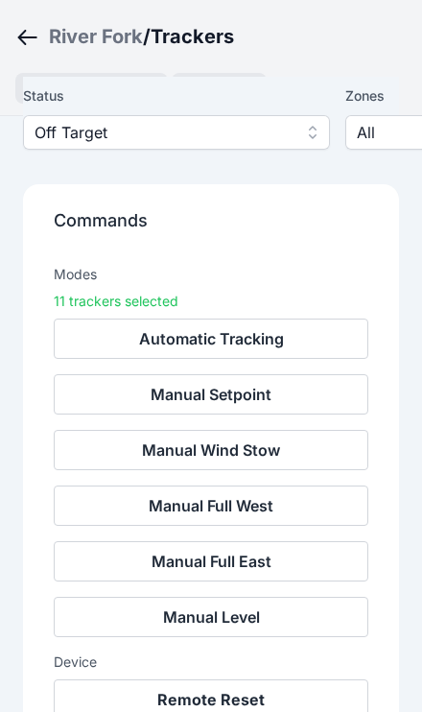
scroll to position [112, 0]
click at [304, 685] on button "Remote Reset" at bounding box center [211, 700] width 315 height 40
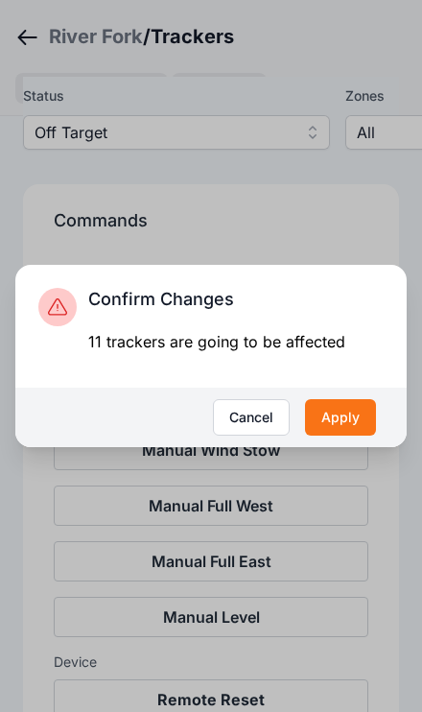
click at [343, 436] on button "Apply" at bounding box center [340, 417] width 71 height 36
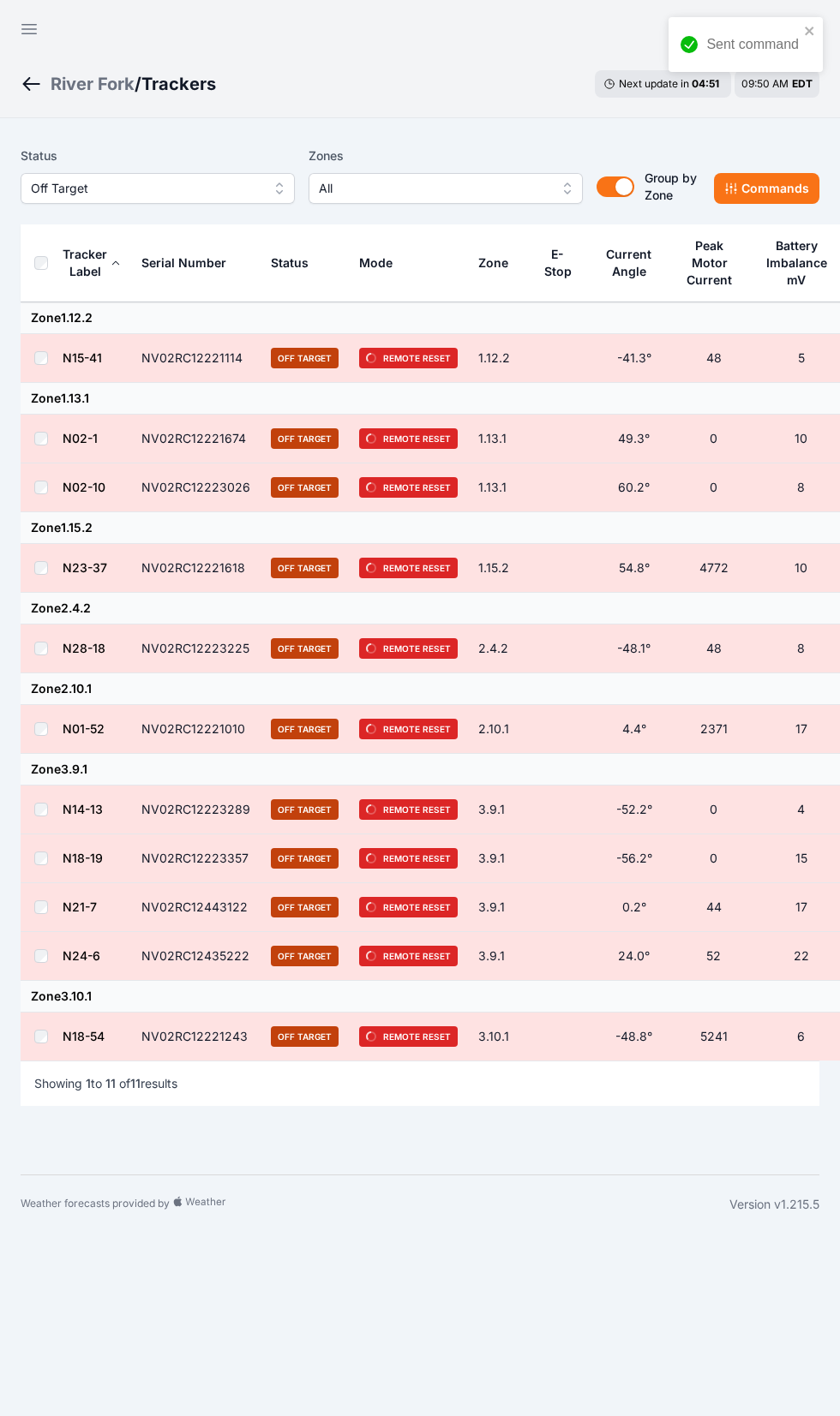
click at [15, 45] on button "Open sidebar" at bounding box center [29, 29] width 41 height 41
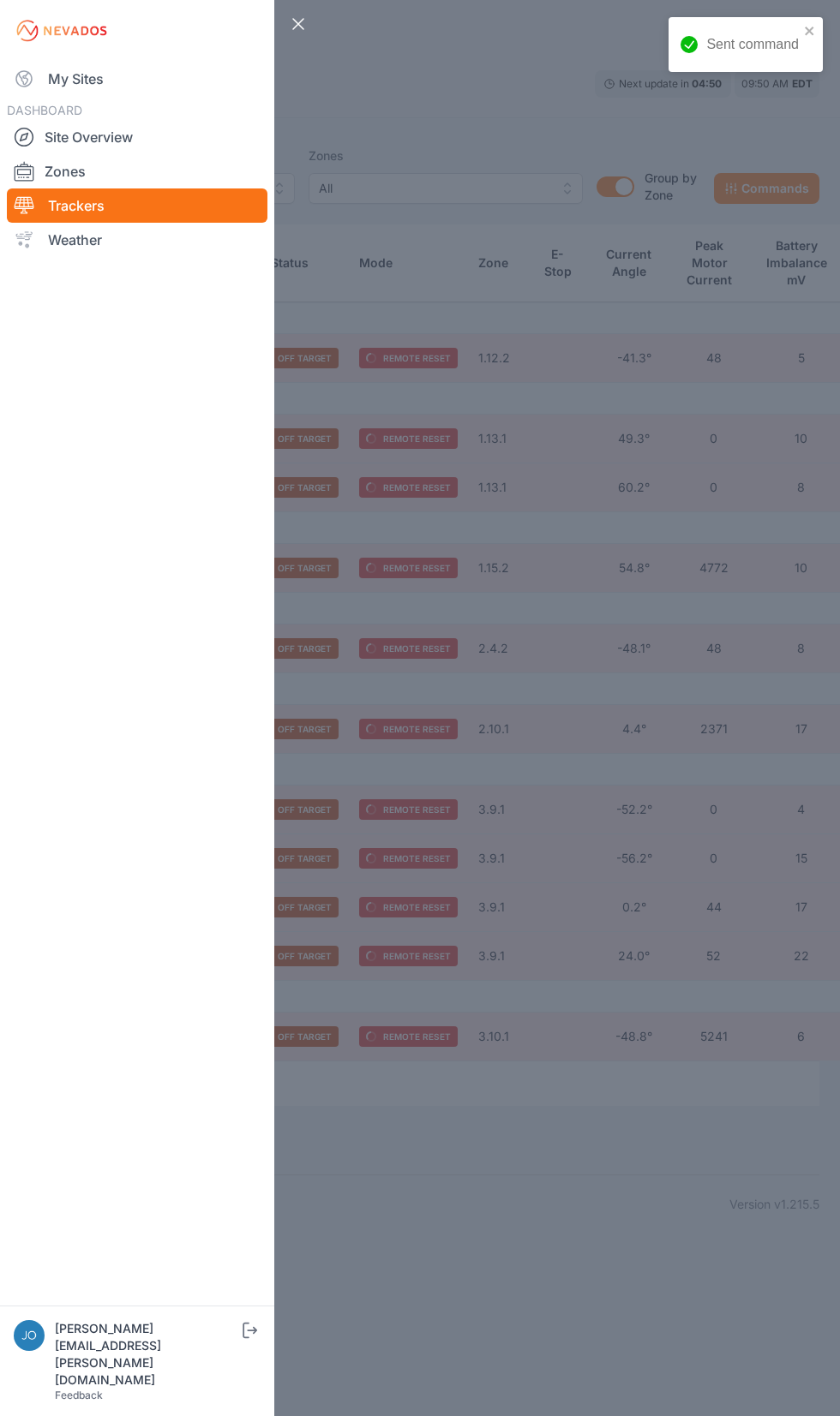
click at [36, 96] on link "My Sites" at bounding box center [137, 79] width 261 height 34
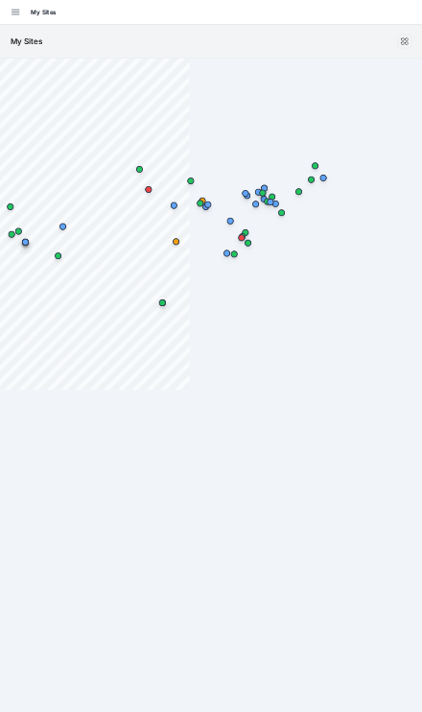
scroll to position [173, 0]
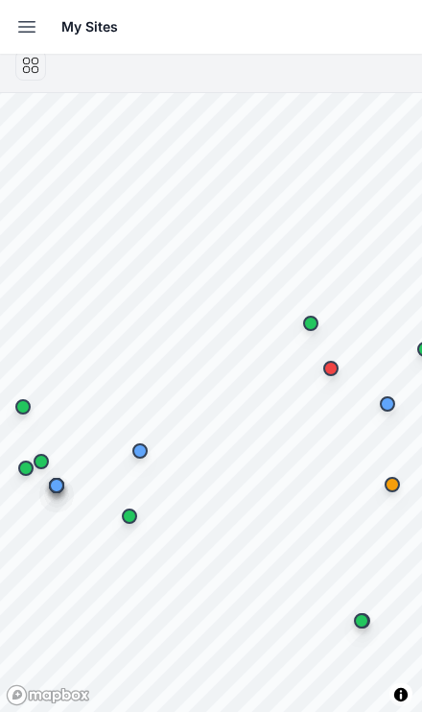
click at [12, 28] on button "Open sidebar" at bounding box center [27, 27] width 42 height 42
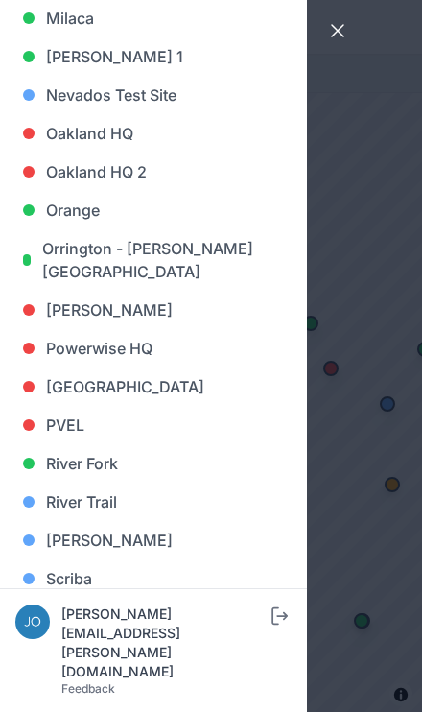
scroll to position [1222, 0]
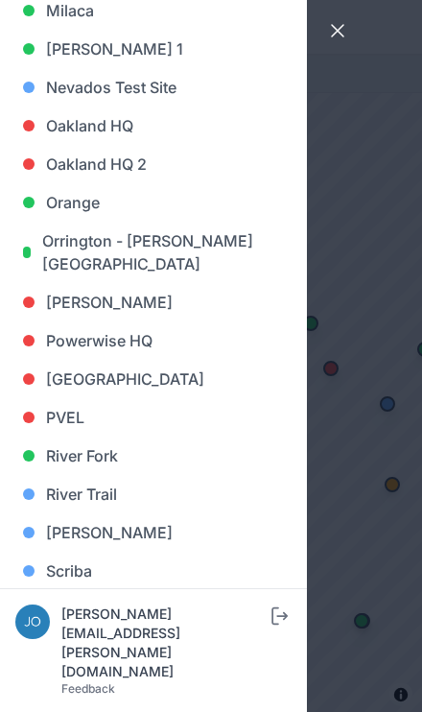
click at [103, 345] on link "Powerwise HQ" at bounding box center [153, 341] width 276 height 38
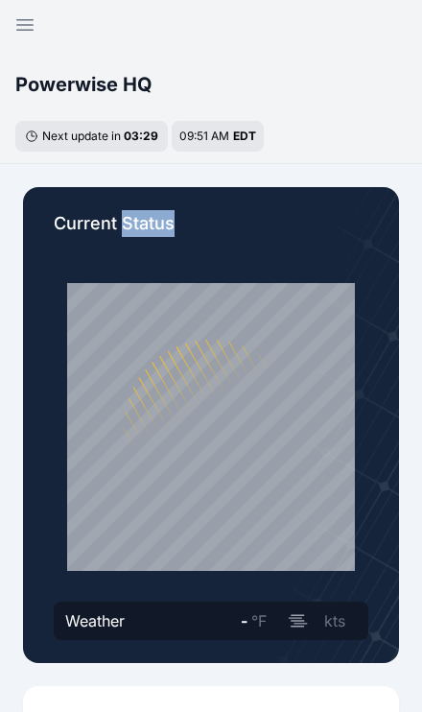
click at [12, 35] on button "Open sidebar" at bounding box center [25, 25] width 46 height 46
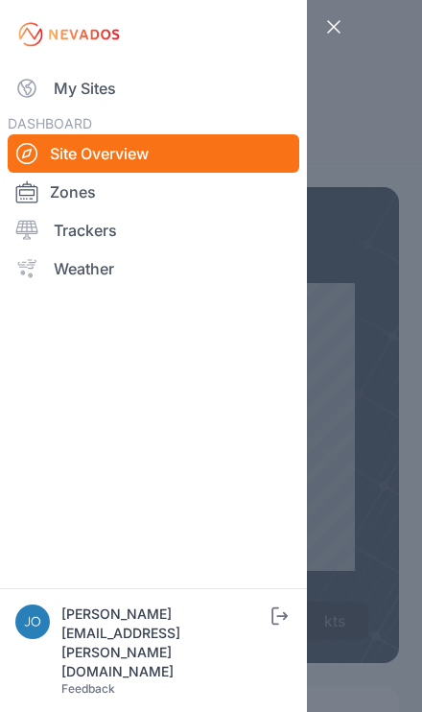
click at [49, 96] on link "My Sites" at bounding box center [154, 88] width 292 height 38
click at [51, 89] on link "My Sites" at bounding box center [154, 88] width 292 height 38
click at [54, 104] on link "My Sites" at bounding box center [154, 88] width 292 height 38
click at [48, 107] on link "My Sites" at bounding box center [154, 88] width 292 height 38
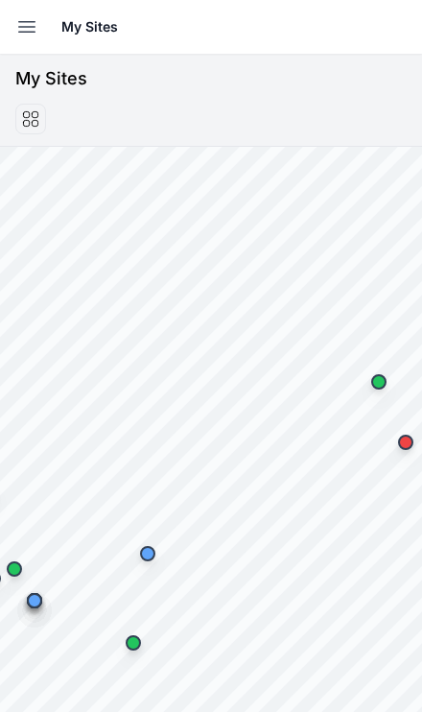
click at [11, 39] on button "Open sidebar" at bounding box center [27, 27] width 42 height 42
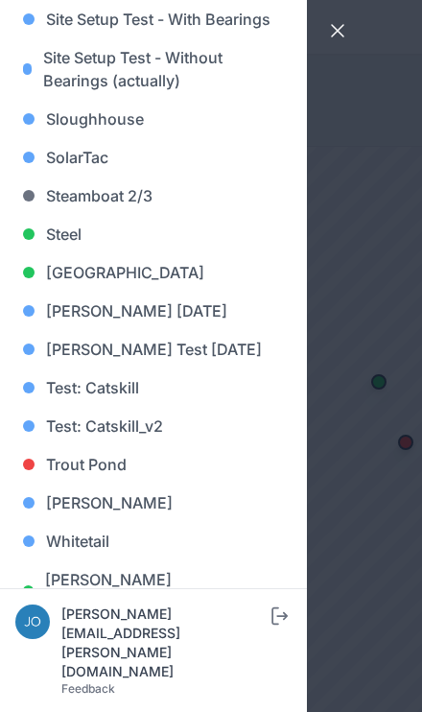
scroll to position [1888, 0]
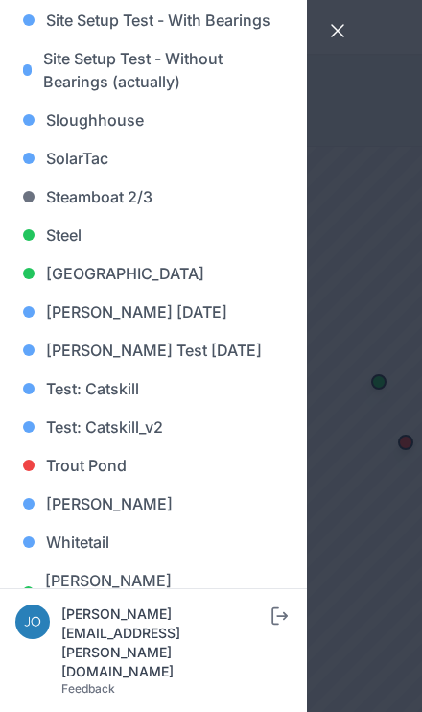
click at [74, 239] on link "Steel" at bounding box center [153, 235] width 276 height 38
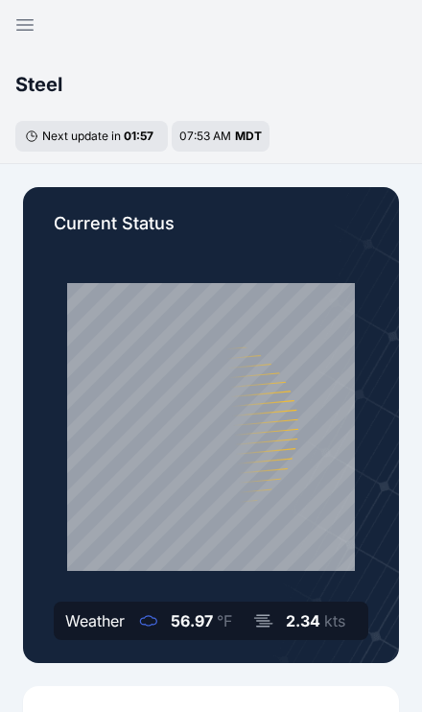
click at [23, 40] on button "Open sidebar" at bounding box center [25, 25] width 46 height 46
